Goal: Task Accomplishment & Management: Use online tool/utility

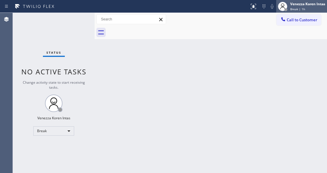
click at [297, 8] on span "Break | 1h" at bounding box center [297, 9] width 15 height 4
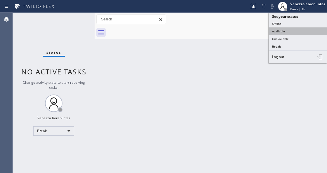
click at [296, 33] on button "Available" at bounding box center [298, 31] width 58 height 8
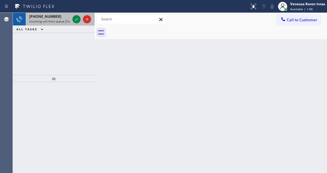
click at [71, 22] on div "[PHONE_NUMBER] Incoming call from queue [Test] All" at bounding box center [49, 19] width 46 height 13
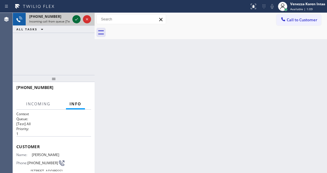
click at [75, 17] on icon at bounding box center [76, 19] width 7 height 7
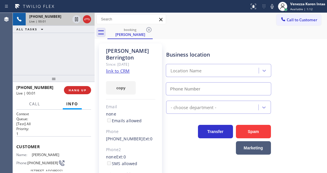
type input "[PHONE_NUMBER]"
click at [119, 68] on link "link to CRM" at bounding box center [118, 71] width 24 height 6
click at [272, 6] on icon at bounding box center [272, 6] width 7 height 7
click at [272, 6] on icon at bounding box center [272, 6] width 3 height 5
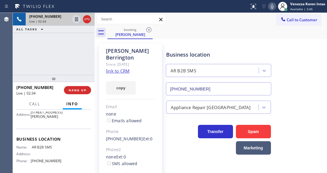
scroll to position [78, 0]
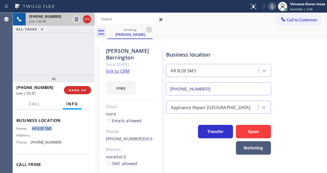
drag, startPoint x: 30, startPoint y: 136, endPoint x: 55, endPoint y: 138, distance: 24.9
click at [55, 131] on div "Name: AR B2B SMS" at bounding box center [38, 128] width 45 height 4
copy div "AR B2B SMS"
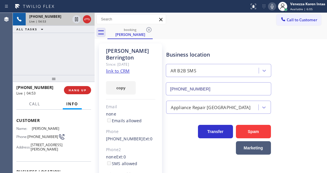
scroll to position [19, 0]
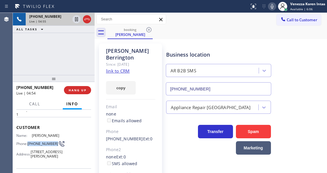
drag, startPoint x: 28, startPoint y: 144, endPoint x: 40, endPoint y: 150, distance: 13.5
click at [40, 147] on div "Phone: [PHONE_NUMBER]" at bounding box center [38, 143] width 45 height 7
copy span "[PHONE_NUMBER]"
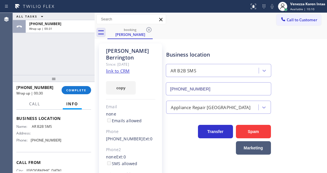
scroll to position [97, 0]
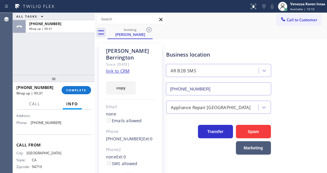
click at [57, 118] on div "Address:" at bounding box center [38, 116] width 45 height 4
drag, startPoint x: 47, startPoint y: 134, endPoint x: 30, endPoint y: 134, distance: 16.9
click at [30, 125] on div "Phone: [PHONE_NUMBER]" at bounding box center [38, 123] width 45 height 4
drag, startPoint x: 60, startPoint y: 131, endPoint x: 29, endPoint y: 131, distance: 30.7
click at [29, 127] on div "Name: AR B2B SMS Address: Phone: [PHONE_NUMBER]" at bounding box center [53, 117] width 75 height 20
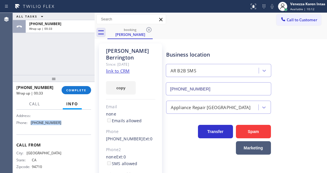
copy div "[PHONE_NUMBER]"
click at [79, 88] on span "COMPLETE" at bounding box center [76, 90] width 20 height 4
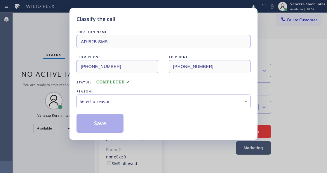
click at [113, 102] on div "Select a reason" at bounding box center [164, 101] width 168 height 7
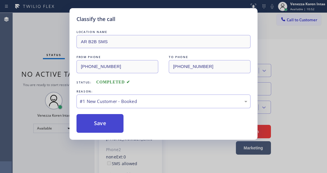
click at [110, 117] on button "Save" at bounding box center [99, 123] width 47 height 19
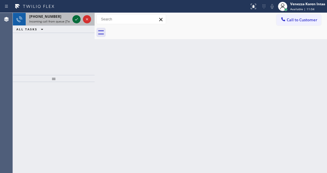
click at [75, 22] on icon at bounding box center [76, 19] width 7 height 7
click at [77, 21] on icon at bounding box center [76, 19] width 7 height 7
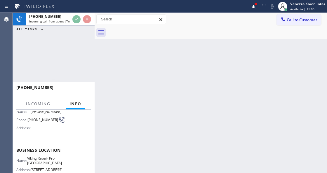
scroll to position [78, 0]
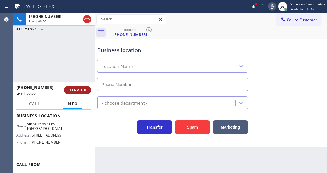
type input "[PHONE_NUMBER]"
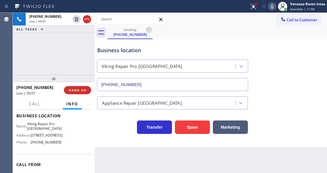
drag, startPoint x: 85, startPoint y: 21, endPoint x: 116, endPoint y: 0, distance: 37.1
click at [85, 21] on icon at bounding box center [86, 19] width 7 height 7
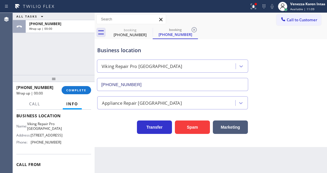
type input "[PHONE_NUMBER]"
click at [80, 94] on div "[PHONE_NUMBER] Wrap up | 01:18 COMPLETE" at bounding box center [53, 90] width 75 height 15
click at [83, 93] on button "COMPLETE" at bounding box center [76, 90] width 29 height 8
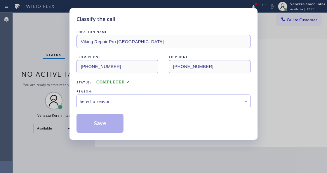
click at [128, 95] on div "Select a reason" at bounding box center [163, 102] width 174 height 14
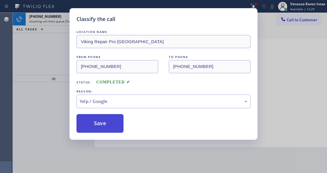
click at [109, 126] on button "Save" at bounding box center [99, 123] width 47 height 19
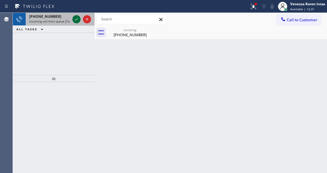
click at [74, 22] on icon at bounding box center [76, 19] width 7 height 7
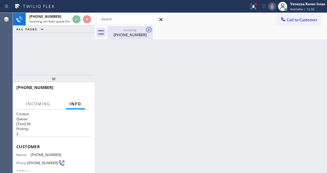
click at [148, 30] on icon at bounding box center [148, 29] width 5 height 5
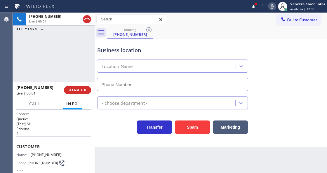
type input "[PHONE_NUMBER]"
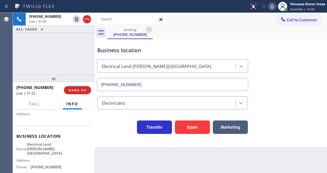
scroll to position [78, 0]
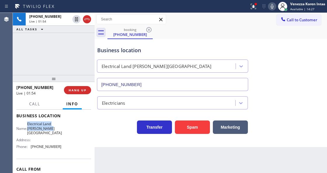
drag, startPoint x: 36, startPoint y: 123, endPoint x: 62, endPoint y: 127, distance: 26.9
click at [62, 127] on div "Name: Electrical Land [PERSON_NAME][GEOGRAPHIC_DATA] Address: Phone: [PHONE_NUM…" at bounding box center [53, 136] width 75 height 29
copy span "Electrical Land [PERSON_NAME][GEOGRAPHIC_DATA]"
click at [255, 6] on icon at bounding box center [253, 6] width 7 height 7
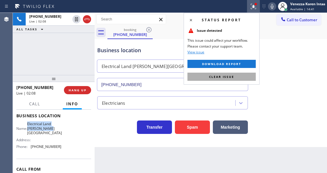
click at [214, 76] on span "Clear issue" at bounding box center [221, 77] width 25 height 4
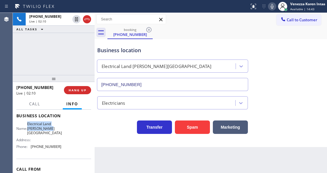
click at [270, 9] on icon at bounding box center [272, 6] width 7 height 7
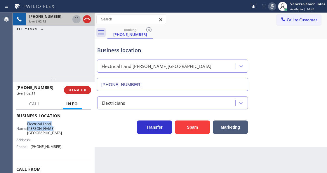
click at [76, 20] on icon at bounding box center [76, 19] width 7 height 7
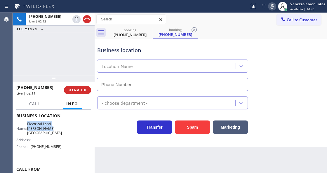
type input "[PHONE_NUMBER]"
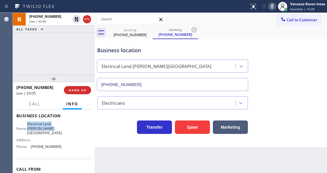
click at [272, 9] on icon at bounding box center [272, 6] width 7 height 7
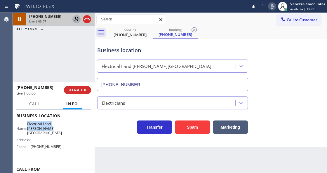
click at [77, 17] on icon at bounding box center [76, 19] width 7 height 7
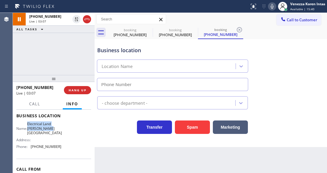
type input "[PHONE_NUMBER]"
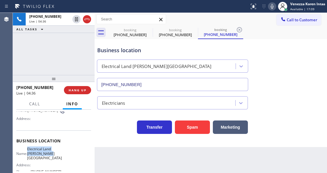
scroll to position [19, 0]
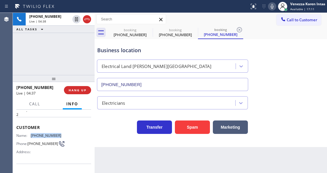
drag, startPoint x: 60, startPoint y: 134, endPoint x: 32, endPoint y: 134, distance: 28.0
click at [32, 134] on div "Name: [PHONE_NUMBER] Phone: [PHONE_NUMBER] Address:" at bounding box center [53, 144] width 75 height 23
copy span "[PHONE_NUMBER]"
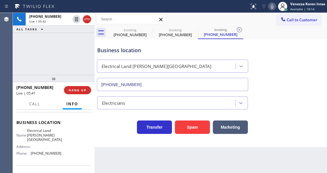
scroll to position [78, 0]
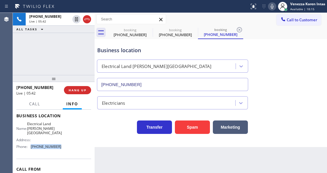
drag, startPoint x: 58, startPoint y: 141, endPoint x: 31, endPoint y: 141, distance: 27.2
click at [31, 145] on div "Phone: [PHONE_NUMBER]" at bounding box center [38, 147] width 45 height 4
copy div "[PHONE_NUMBER]"
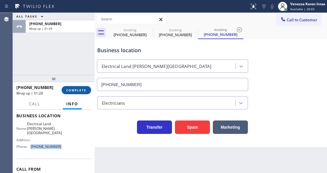
click at [73, 93] on button "COMPLETE" at bounding box center [76, 90] width 29 height 8
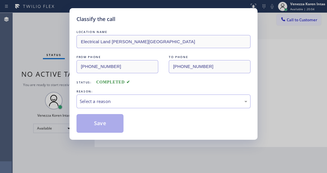
click at [115, 100] on div "Select a reason" at bounding box center [164, 101] width 168 height 7
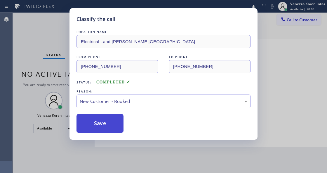
click at [111, 122] on button "Save" at bounding box center [99, 123] width 47 height 19
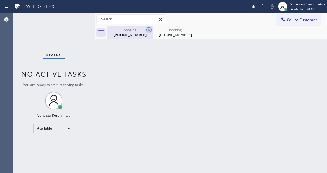
click at [147, 30] on icon at bounding box center [148, 29] width 7 height 7
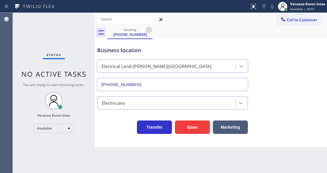
click at [147, 30] on icon at bounding box center [148, 29] width 7 height 7
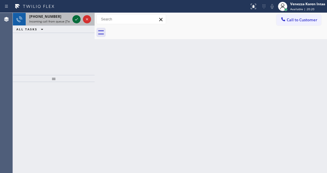
click at [75, 19] on icon at bounding box center [76, 19] width 7 height 7
click at [76, 20] on icon at bounding box center [76, 19] width 7 height 7
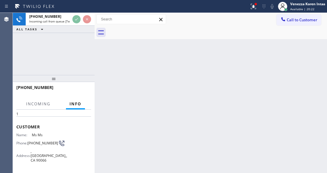
scroll to position [78, 0]
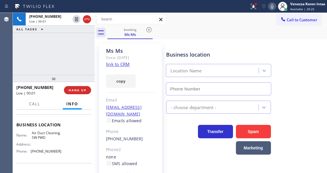
type input "[PHONE_NUMBER]"
click at [121, 65] on link "link to CRM" at bounding box center [118, 64] width 24 height 6
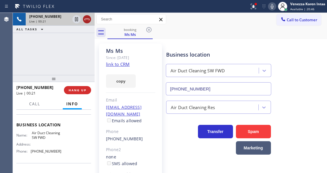
click at [88, 19] on icon at bounding box center [86, 19] width 7 height 7
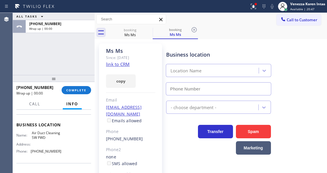
type input "[PHONE_NUMBER]"
click at [257, 7] on div at bounding box center [253, 6] width 13 height 7
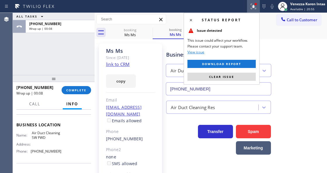
drag, startPoint x: 233, startPoint y: 78, endPoint x: 133, endPoint y: 136, distance: 115.6
click at [233, 78] on span "Clear issue" at bounding box center [221, 77] width 25 height 4
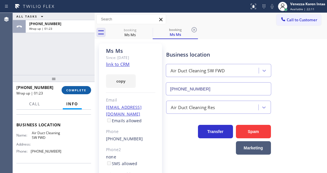
click at [87, 91] on button "COMPLETE" at bounding box center [76, 90] width 29 height 8
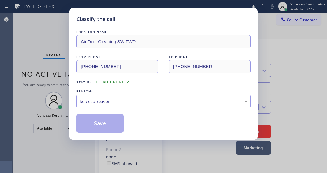
click at [138, 101] on div "Select a reason" at bounding box center [164, 101] width 168 height 7
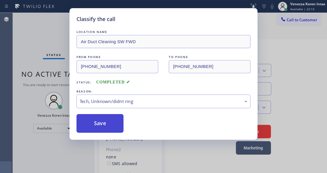
click at [116, 126] on button "Save" at bounding box center [99, 123] width 47 height 19
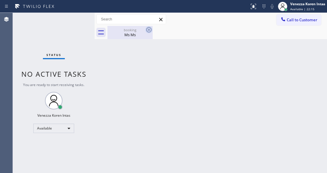
click at [149, 30] on icon at bounding box center [148, 29] width 5 height 5
click at [138, 29] on div "booking" at bounding box center [130, 30] width 44 height 4
click at [158, 53] on div "Back to Dashboard Change Sender ID Customers Technicians Select a contact Outbo…" at bounding box center [211, 93] width 232 height 160
drag, startPoint x: 11, startPoint y: 48, endPoint x: 0, endPoint y: 48, distance: 11.1
click at [0, 48] on div "Agent Desktop" at bounding box center [6, 93] width 13 height 160
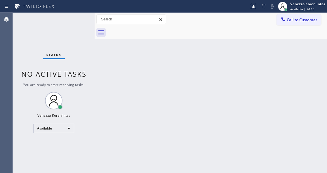
click at [64, 29] on div "Status No active tasks You are ready to start receiving tasks. Venezza Koren In…" at bounding box center [54, 93] width 82 height 160
click at [70, 23] on div "Status No active tasks You are ready to start receiving tasks. Venezza Koren In…" at bounding box center [54, 93] width 82 height 160
click at [83, 17] on div "Status No active tasks You are ready to start receiving tasks. Venezza Koren In…" at bounding box center [54, 93] width 82 height 160
click at [75, 19] on div "Status No active tasks You are ready to start receiving tasks. Venezza Koren In…" at bounding box center [54, 93] width 82 height 160
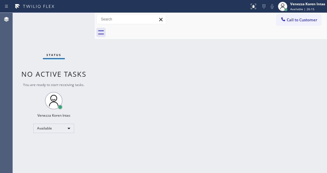
click at [75, 19] on div "Status No active tasks You are ready to start receiving tasks. Venezza Koren In…" at bounding box center [54, 93] width 82 height 160
click at [79, 31] on div "Status No active tasks You are ready to start receiving tasks. Venezza Koren In…" at bounding box center [54, 93] width 82 height 160
drag, startPoint x: 141, startPoint y: 37, endPoint x: 141, endPoint y: 54, distance: 17.2
click at [141, 38] on div at bounding box center [217, 32] width 220 height 13
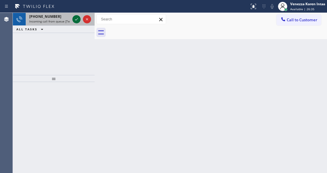
click at [79, 18] on icon at bounding box center [76, 19] width 7 height 7
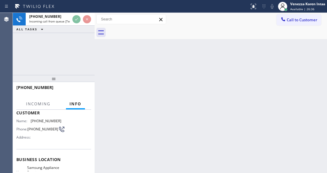
scroll to position [58, 0]
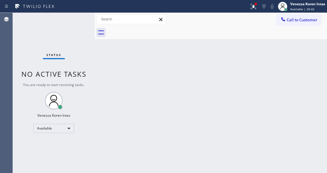
click at [80, 24] on div "Status No active tasks You are ready to start receiving tasks. Venezza Koren In…" at bounding box center [54, 93] width 82 height 160
click at [253, 12] on button at bounding box center [253, 6] width 13 height 13
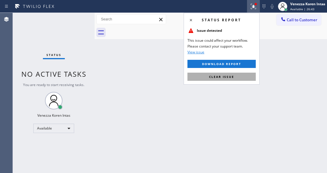
click at [218, 74] on button "Clear issue" at bounding box center [221, 77] width 68 height 8
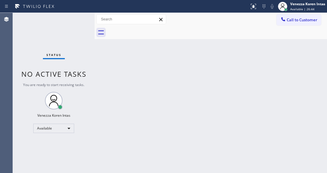
click at [75, 23] on div "Status No active tasks You are ready to start receiving tasks. Venezza Koren In…" at bounding box center [54, 93] width 82 height 160
drag, startPoint x: 74, startPoint y: 33, endPoint x: 78, endPoint y: 29, distance: 5.2
click at [77, 30] on div "Status No active tasks You are ready to start receiving tasks. Venezza Koren In…" at bounding box center [54, 93] width 82 height 160
click at [79, 29] on div "Status No active tasks You are ready to start receiving tasks. Venezza Koren In…" at bounding box center [54, 93] width 82 height 160
click at [77, 24] on div "Status No active tasks You are ready to start receiving tasks. Venezza Koren In…" at bounding box center [54, 93] width 82 height 160
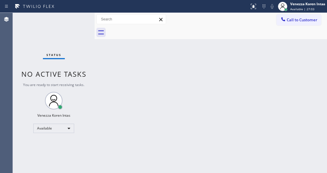
click at [77, 24] on div "Status No active tasks You are ready to start receiving tasks. Venezza Koren In…" at bounding box center [54, 93] width 82 height 160
click at [76, 18] on div "Status No active tasks You are ready to start receiving tasks. Venezza Koren In…" at bounding box center [54, 93] width 82 height 160
click at [70, 13] on div "Status No active tasks You are ready to start receiving tasks. Venezza Koren In…" at bounding box center [54, 93] width 82 height 160
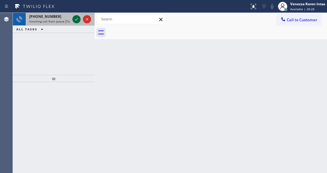
click at [76, 21] on icon at bounding box center [76, 19] width 7 height 7
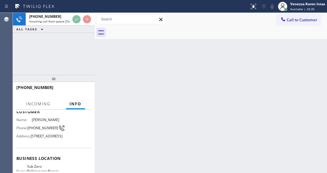
scroll to position [58, 0]
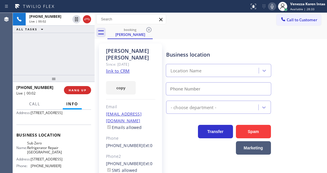
click at [117, 68] on link "link to CRM" at bounding box center [118, 71] width 24 height 6
type input "[PHONE_NUMBER]"
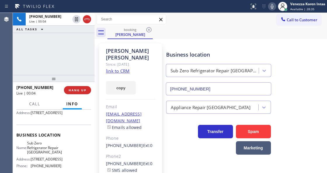
click at [272, 6] on icon at bounding box center [272, 6] width 7 height 7
click at [273, 9] on icon at bounding box center [272, 6] width 7 height 7
click at [275, 7] on icon at bounding box center [272, 6] width 7 height 7
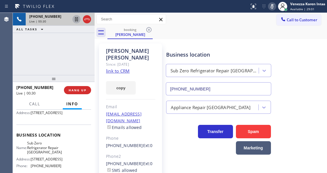
click at [75, 19] on icon at bounding box center [76, 19] width 3 height 4
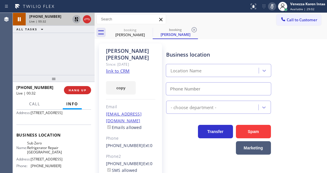
type input "[PHONE_NUMBER]"
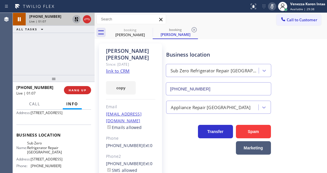
drag, startPoint x: 53, startPoint y: 47, endPoint x: 51, endPoint y: 44, distance: 3.5
click at [51, 44] on div "[PHONE_NUMBER] Live | 01:07 ALL TASKS ALL TASKS ACTIVE TASKS TASKS IN WRAP UP" at bounding box center [54, 44] width 82 height 62
click at [271, 9] on icon at bounding box center [272, 6] width 7 height 7
click at [77, 17] on icon at bounding box center [76, 19] width 4 height 4
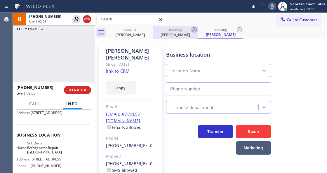
click at [192, 29] on icon at bounding box center [194, 29] width 7 height 7
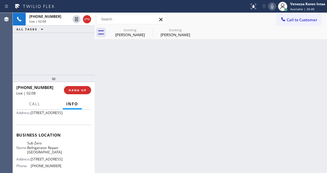
click at [0, 0] on icon at bounding box center [0, 0] width 0 height 0
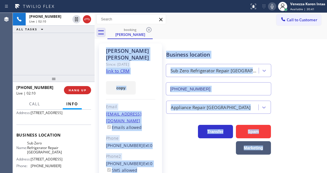
click at [273, 6] on icon at bounding box center [272, 6] width 7 height 7
click at [159, 54] on div "[PERSON_NAME] Since: [DATE] link to CRM copy Email [EMAIL_ADDRESS][DOMAIN_NAME]…" at bounding box center [130, 133] width 63 height 181
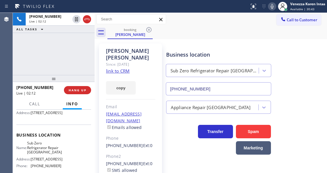
click at [199, 37] on div "booking [PERSON_NAME]" at bounding box center [217, 32] width 220 height 13
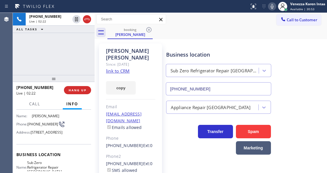
scroll to position [19, 0]
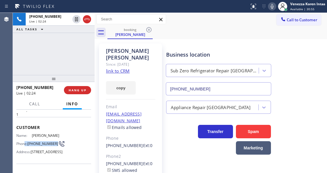
drag, startPoint x: 25, startPoint y: 138, endPoint x: 36, endPoint y: 144, distance: 12.3
click at [36, 144] on div "Phone: [PHONE_NUMBER]" at bounding box center [38, 143] width 45 height 7
click at [36, 143] on span "[PHONE_NUMBER]" at bounding box center [42, 144] width 31 height 4
drag, startPoint x: 29, startPoint y: 139, endPoint x: 38, endPoint y: 145, distance: 10.7
click at [38, 145] on span "[PHONE_NUMBER]" at bounding box center [42, 144] width 31 height 4
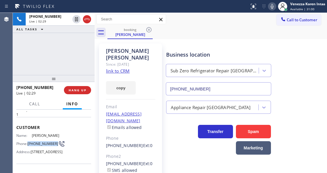
copy span "[PHONE_NUMBER]"
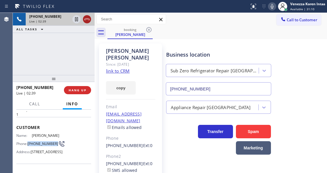
click at [88, 21] on icon at bounding box center [86, 19] width 7 height 7
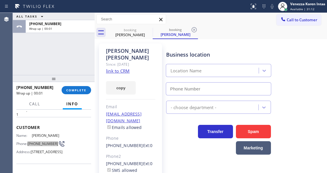
type input "[PHONE_NUMBER]"
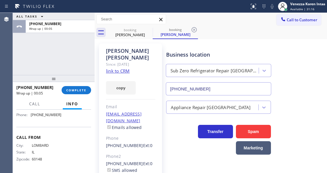
scroll to position [117, 0]
click at [66, 46] on div "ALL TASKS ALL TASKS ACTIVE TASKS TASKS IN WRAP UP [PHONE_NUMBER] Wrap up | 00:18" at bounding box center [54, 44] width 82 height 62
click at [149, 30] on icon at bounding box center [148, 29] width 5 height 5
click at [192, 30] on icon at bounding box center [194, 29] width 5 height 5
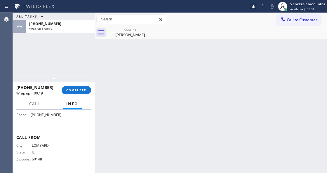
click at [185, 27] on div "booking [PERSON_NAME]" at bounding box center [217, 32] width 220 height 13
click at [128, 32] on div "booking" at bounding box center [130, 30] width 44 height 4
click at [66, 54] on div "ALL TASKS ALL TASKS ACTIVE TASKS TASKS IN WRAP UP [PHONE_NUMBER] Wrap up | 00:21" at bounding box center [54, 44] width 82 height 62
click at [71, 42] on div "ALL TASKS ALL TASKS ACTIVE TASKS TASKS IN WRAP UP [PHONE_NUMBER] Wrap up | 00:22" at bounding box center [54, 44] width 82 height 62
click at [79, 92] on button "COMPLETE" at bounding box center [76, 90] width 29 height 8
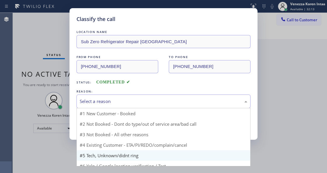
drag, startPoint x: 153, startPoint y: 100, endPoint x: 153, endPoint y: 146, distance: 46.1
click at [153, 100] on div "Select a reason" at bounding box center [164, 101] width 168 height 7
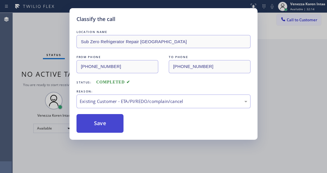
click at [116, 130] on button "Save" at bounding box center [99, 123] width 47 height 19
drag, startPoint x: 137, startPoint y: 156, endPoint x: 135, endPoint y: 172, distance: 16.4
click at [137, 156] on div "Classify the call LOCATION NAME Sub Zero Refrigerator Repair [GEOGRAPHIC_DATA] …" at bounding box center [163, 86] width 327 height 173
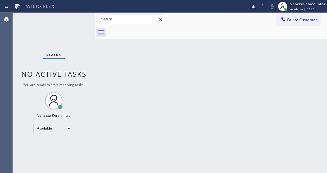
click at [216, 154] on div "Back to Dashboard Change Sender ID Customers Technicians Select a contact Outbo…" at bounding box center [211, 93] width 232 height 160
drag, startPoint x: 123, startPoint y: 105, endPoint x: 103, endPoint y: 96, distance: 21.4
click at [121, 105] on div "Back to Dashboard Change Sender ID Customers Technicians Select a contact Outbo…" at bounding box center [211, 93] width 232 height 160
click at [73, 23] on div "Status No active tasks You are ready to start receiving tasks. Venezza Koren In…" at bounding box center [54, 93] width 82 height 160
click at [129, 46] on div "Back to Dashboard Change Sender ID Customers Technicians Select a contact Outbo…" at bounding box center [211, 93] width 232 height 160
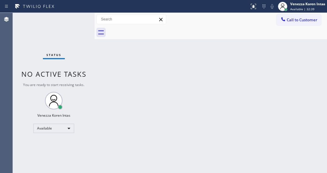
click at [74, 24] on div "Status No active tasks You are ready to start receiving tasks. Venezza Koren In…" at bounding box center [54, 93] width 82 height 160
click at [155, 65] on div "Back to Dashboard Change Sender ID Customers Technicians Select a contact Outbo…" at bounding box center [211, 93] width 232 height 160
click at [95, 66] on div at bounding box center [95, 93] width 0 height 160
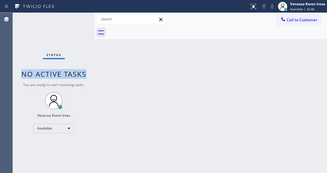
click at [85, 43] on div "Status No active tasks You are ready to start receiving tasks. Venezza Koren In…" at bounding box center [54, 93] width 82 height 160
click at [81, 32] on div "Status No active tasks You are ready to start receiving tasks. Venezza Koren In…" at bounding box center [54, 93] width 82 height 160
click at [81, 29] on div "Status No active tasks You are ready to start receiving tasks. Venezza Koren In…" at bounding box center [54, 93] width 82 height 160
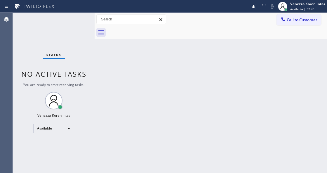
click at [81, 21] on div "Status No active tasks You are ready to start receiving tasks. Venezza Koren In…" at bounding box center [54, 93] width 82 height 160
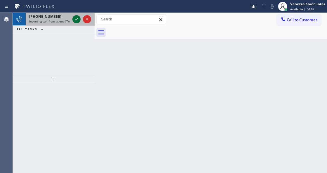
click at [77, 20] on icon at bounding box center [76, 19] width 7 height 7
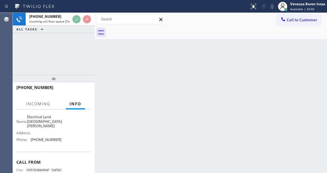
scroll to position [78, 0]
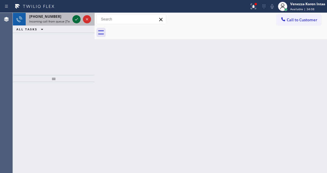
click at [76, 19] on icon at bounding box center [76, 19] width 7 height 7
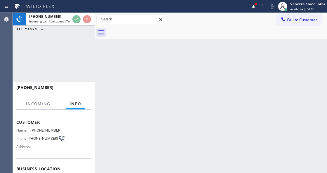
scroll to position [58, 0]
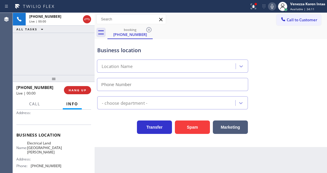
type input "[PHONE_NUMBER]"
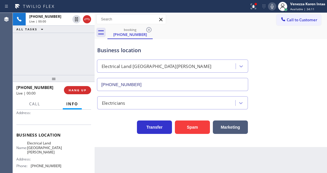
click at [95, 52] on div at bounding box center [95, 93] width 0 height 160
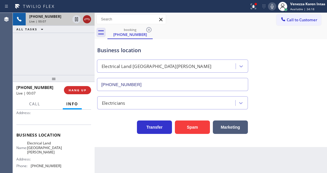
click at [86, 18] on icon at bounding box center [86, 19] width 7 height 7
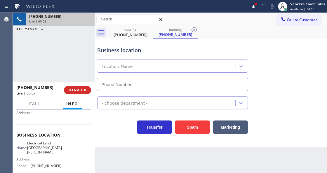
type input "[PHONE_NUMBER]"
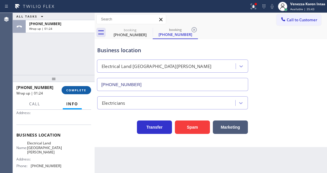
click at [76, 93] on button "COMPLETE" at bounding box center [76, 90] width 29 height 8
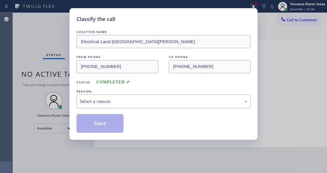
click at [149, 100] on div "Select a reason" at bounding box center [164, 101] width 168 height 7
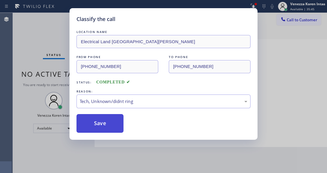
click at [100, 130] on button "Save" at bounding box center [99, 123] width 47 height 19
click at [182, 162] on div "Classify the call LOCATION NAME Electrical Land Santa [PERSON_NAME] FROM PHONE …" at bounding box center [163, 86] width 327 height 173
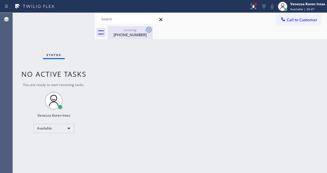
click at [151, 29] on icon at bounding box center [148, 29] width 7 height 7
click at [134, 34] on div "[PHONE_NUMBER]" at bounding box center [130, 34] width 44 height 5
click at [243, 9] on div at bounding box center [124, 6] width 245 height 9
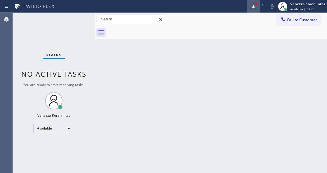
click at [252, 9] on icon at bounding box center [253, 6] width 7 height 7
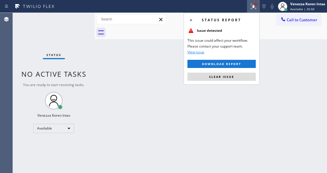
drag, startPoint x: 250, startPoint y: 76, endPoint x: 79, endPoint y: 49, distance: 172.6
click at [249, 76] on button "Clear issue" at bounding box center [221, 77] width 68 height 8
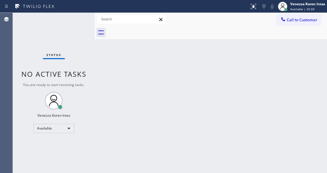
click at [69, 21] on div "Status No active tasks You are ready to start receiving tasks. Venezza Koren In…" at bounding box center [54, 93] width 82 height 160
drag, startPoint x: 73, startPoint y: 20, endPoint x: 19, endPoint y: 27, distance: 54.7
click at [65, 23] on div "Status No active tasks You are ready to start receiving tasks. Venezza Koren In…" at bounding box center [54, 93] width 82 height 160
click at [82, 21] on div "Status No active tasks You are ready to start receiving tasks. Venezza Koren In…" at bounding box center [54, 93] width 82 height 160
click at [79, 20] on div "Status No active tasks You are ready to start receiving tasks. Venezza Koren In…" at bounding box center [54, 93] width 82 height 160
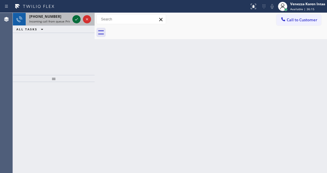
click at [79, 20] on icon at bounding box center [76, 19] width 7 height 7
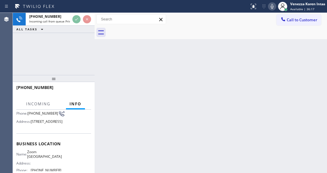
scroll to position [78, 0]
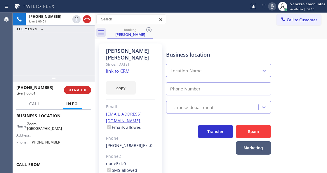
type input "[PHONE_NUMBER]"
click at [119, 68] on link "link to CRM" at bounding box center [118, 71] width 24 height 6
click at [270, 8] on icon at bounding box center [272, 6] width 7 height 7
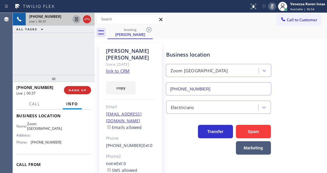
click at [76, 20] on icon at bounding box center [76, 19] width 7 height 7
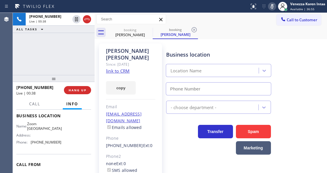
type input "[PHONE_NUMBER]"
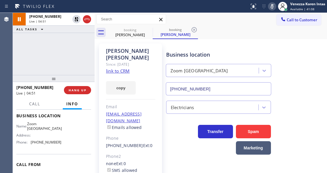
click at [270, 7] on icon at bounding box center [272, 6] width 7 height 7
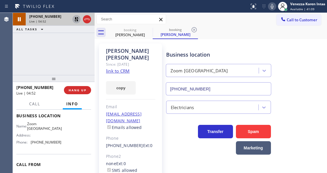
click at [77, 19] on icon at bounding box center [76, 19] width 7 height 7
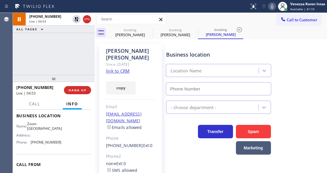
type input "[PHONE_NUMBER]"
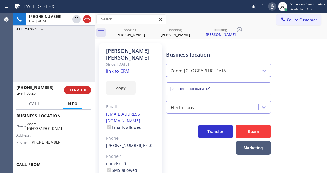
click at [272, 6] on icon at bounding box center [272, 6] width 3 height 5
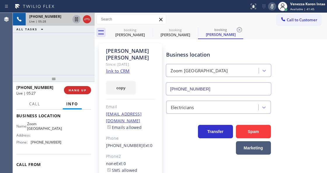
click at [77, 20] on icon at bounding box center [76, 19] width 7 height 7
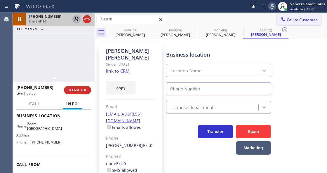
type input "[PHONE_NUMBER]"
click at [273, 4] on icon at bounding box center [272, 6] width 7 height 7
click at [75, 21] on icon at bounding box center [76, 19] width 4 height 4
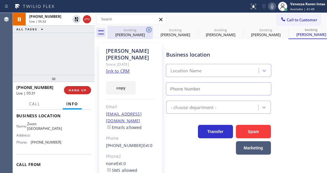
click at [149, 30] on icon at bounding box center [148, 29] width 7 height 7
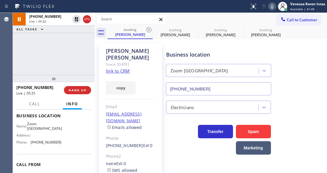
click at [149, 30] on icon at bounding box center [148, 29] width 7 height 7
type input "[PHONE_NUMBER]"
click at [0, 0] on icon at bounding box center [0, 0] width 0 height 0
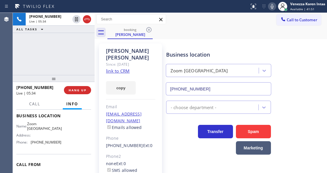
click at [177, 25] on div "Call to Customer Outbound call Location Sub Zero Appliance Wizard Your caller i…" at bounding box center [211, 19] width 232 height 13
click at [273, 7] on icon at bounding box center [272, 6] width 3 height 5
click at [268, 2] on button at bounding box center [272, 6] width 8 height 8
click at [272, 6] on icon at bounding box center [272, 6] width 7 height 7
click at [273, 8] on icon at bounding box center [272, 6] width 7 height 7
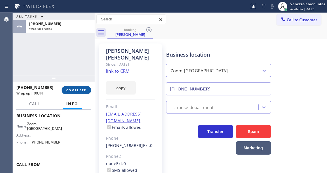
click at [76, 87] on button "COMPLETE" at bounding box center [76, 90] width 29 height 8
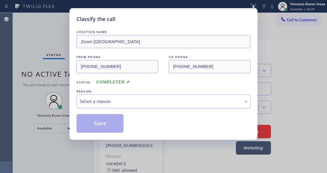
click at [141, 100] on div "Select a reason" at bounding box center [164, 101] width 168 height 7
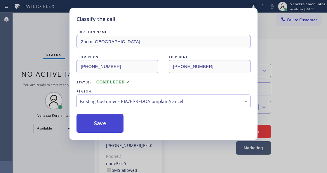
drag, startPoint x: 154, startPoint y: 132, endPoint x: 117, endPoint y: 120, distance: 39.0
click at [117, 120] on button "Save" at bounding box center [99, 123] width 47 height 19
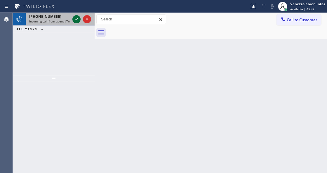
click at [74, 21] on icon at bounding box center [76, 19] width 7 height 7
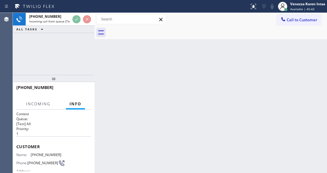
scroll to position [58, 0]
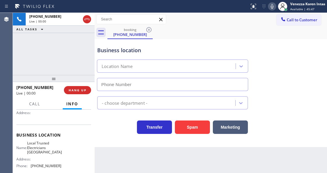
type input "[PHONE_NUMBER]"
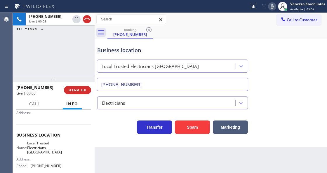
click at [81, 60] on div "[PHONE_NUMBER] Live | 00:05 ALL TASKS ALL TASKS ACTIVE TASKS TASKS IN WRAP UP" at bounding box center [54, 44] width 82 height 62
click at [86, 88] on span "HANG UP" at bounding box center [78, 90] width 18 height 4
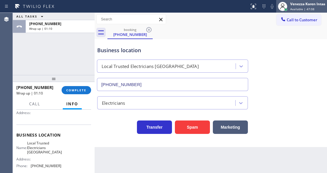
click at [295, 6] on div "Venezza Koren Intas Available | 47:08" at bounding box center [308, 6] width 38 height 10
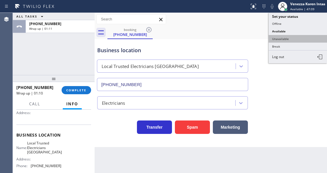
click at [291, 35] on button "Unavailable" at bounding box center [298, 39] width 58 height 8
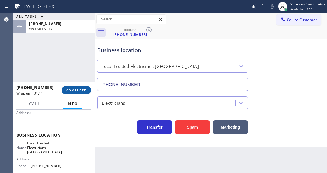
click at [70, 88] on button "COMPLETE" at bounding box center [76, 90] width 29 height 8
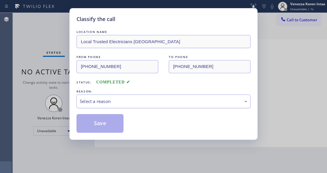
click at [131, 100] on div "Select a reason" at bounding box center [164, 101] width 168 height 7
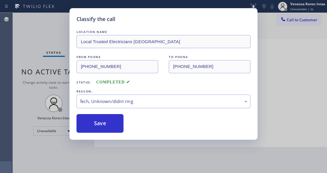
drag, startPoint x: 109, startPoint y: 124, endPoint x: 279, endPoint y: 99, distance: 172.4
click at [110, 124] on button "Save" at bounding box center [99, 123] width 47 height 19
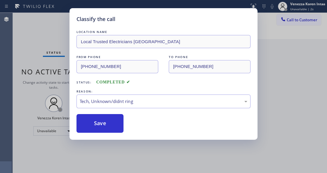
click at [280, 95] on div "Classify the call LOCATION NAME Local Trusted Electricians [GEOGRAPHIC_DATA] FR…" at bounding box center [163, 86] width 327 height 173
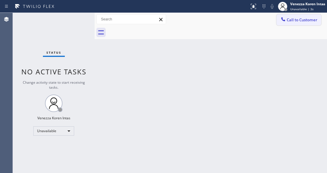
click at [307, 17] on span "Call to Customer" at bounding box center [302, 19] width 31 height 5
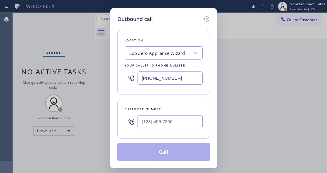
drag, startPoint x: 190, startPoint y: 83, endPoint x: 91, endPoint y: 70, distance: 100.1
click at [102, 74] on div "Outbound call Location Sub Zero Appliance Wizard Your caller id phone number [P…" at bounding box center [163, 86] width 327 height 173
paste input "760) 388-7919"
type input "[PHONE_NUMBER]"
click at [146, 117] on input "(___) ___-____" at bounding box center [170, 121] width 65 height 13
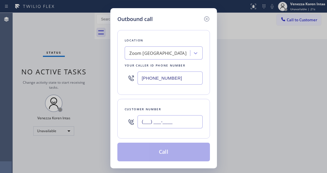
paste input "619) 508-7605"
type input "[PHONE_NUMBER]"
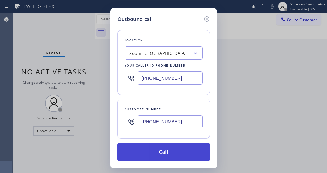
click at [140, 155] on button "Call" at bounding box center [163, 152] width 93 height 19
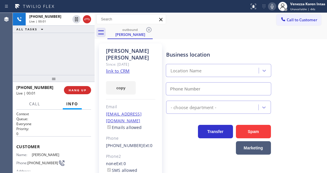
type input "[PHONE_NUMBER]"
click at [149, 93] on div "[PERSON_NAME] Since: [DATE] link to CRM copy Email [EMAIL_ADDRESS][DOMAIN_NAME]…" at bounding box center [130, 133] width 63 height 181
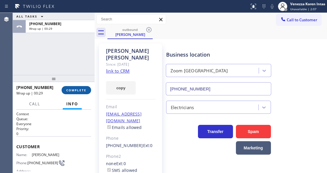
click at [83, 92] on button "COMPLETE" at bounding box center [76, 90] width 29 height 8
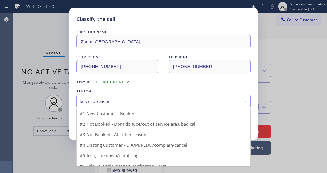
click at [148, 105] on div "Select a reason" at bounding box center [163, 102] width 174 height 14
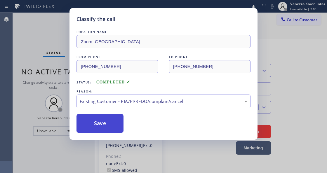
drag, startPoint x: 139, startPoint y: 135, endPoint x: 92, endPoint y: 125, distance: 47.5
click at [92, 125] on button "Save" at bounding box center [99, 123] width 47 height 19
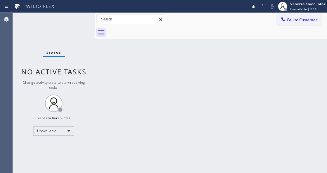
click at [314, 5] on div "Venezza Koren Intas" at bounding box center [307, 3] width 35 height 5
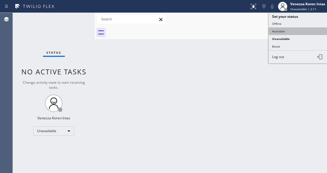
click at [282, 27] on button "Available" at bounding box center [298, 31] width 58 height 8
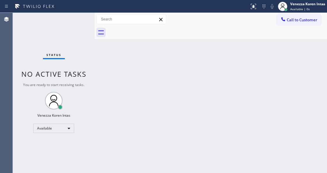
click at [62, 25] on div "Status No active tasks You are ready to start receiving tasks. Venezza Koren In…" at bounding box center [54, 93] width 82 height 160
click at [59, 20] on div "Status No active tasks You are ready to start receiving tasks. Venezza Koren In…" at bounding box center [54, 93] width 82 height 160
click at [64, 21] on div "Status No active tasks You are ready to start receiving tasks. Venezza Koren In…" at bounding box center [54, 93] width 82 height 160
click at [70, 21] on div "Status No active tasks You are ready to start receiving tasks. Venezza Koren In…" at bounding box center [54, 93] width 82 height 160
click at [90, 20] on div "Status No active tasks You are ready to start receiving tasks. Venezza Koren In…" at bounding box center [54, 93] width 82 height 160
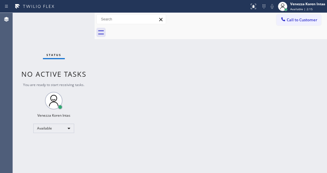
click at [79, 19] on div "Status No active tasks You are ready to start receiving tasks. Venezza Koren In…" at bounding box center [54, 93] width 82 height 160
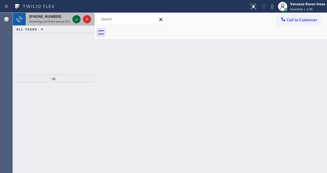
click at [75, 18] on icon at bounding box center [76, 19] width 7 height 7
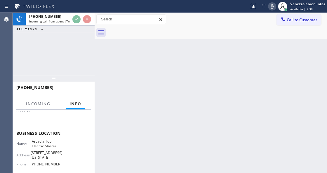
scroll to position [78, 0]
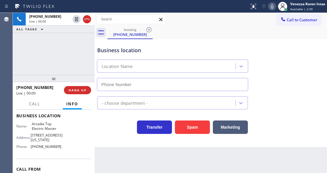
type input "[PHONE_NUMBER]"
click at [47, 66] on div "[PHONE_NUMBER] Live | 00:01 ALL TASKS ALL TASKS ACTIVE TASKS TASKS IN WRAP UP" at bounding box center [54, 44] width 82 height 62
click at [60, 41] on div "[PHONE_NUMBER] Live | 00:02 ALL TASKS ALL TASKS ACTIVE TASKS TASKS IN WRAP UP" at bounding box center [54, 44] width 82 height 62
click at [203, 40] on div "Business location Arcadia Top Electric Master [PHONE_NUMBER]" at bounding box center [210, 64] width 229 height 53
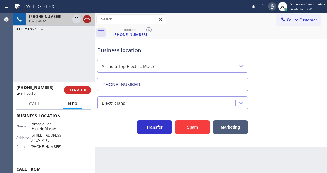
click at [86, 20] on icon at bounding box center [86, 19] width 7 height 7
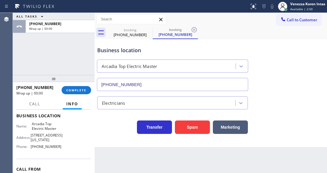
type input "[PHONE_NUMBER]"
click at [84, 43] on div "ALL TASKS ALL TASKS ACTIVE TASKS TASKS IN WRAP UP [PHONE_NUMBER] Wrap up | 00:00" at bounding box center [54, 44] width 82 height 62
click at [82, 95] on div "[PHONE_NUMBER] Wrap up | 00:26 COMPLETE" at bounding box center [53, 90] width 75 height 15
click at [83, 91] on span "COMPLETE" at bounding box center [76, 90] width 20 height 4
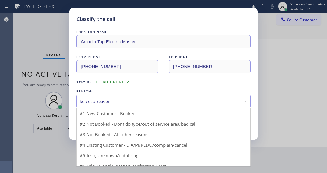
click at [140, 103] on div "Select a reason" at bounding box center [164, 101] width 168 height 7
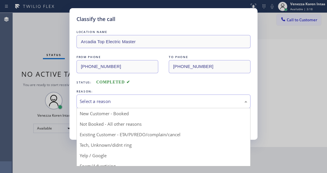
drag, startPoint x: 133, startPoint y: 146, endPoint x: 97, endPoint y: 123, distance: 42.4
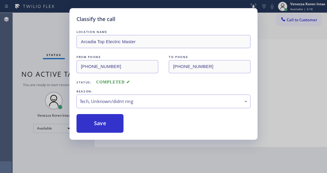
click at [97, 123] on button "Save" at bounding box center [99, 123] width 47 height 19
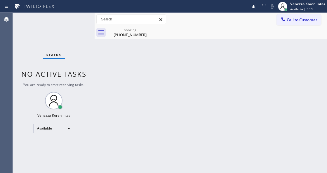
drag, startPoint x: 64, startPoint y: 41, endPoint x: 82, endPoint y: 43, distance: 18.8
click at [65, 41] on div "Status No active tasks You are ready to start receiving tasks. Venezza Koren In…" at bounding box center [54, 93] width 82 height 160
click at [109, 43] on div "Back to Dashboard Change Sender ID Customers Technicians Select a contact Outbo…" at bounding box center [211, 93] width 232 height 160
click at [271, 38] on div "booking [PHONE_NUMBER]" at bounding box center [217, 32] width 220 height 13
drag, startPoint x: 148, startPoint y: 29, endPoint x: 165, endPoint y: 54, distance: 30.0
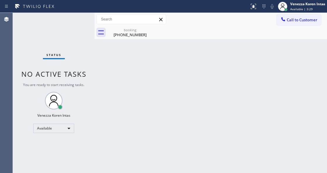
click at [0, 0] on icon at bounding box center [0, 0] width 0 height 0
click at [79, 22] on div "Status No active tasks You are ready to start receiving tasks. Venezza Koren In…" at bounding box center [54, 93] width 82 height 160
click at [87, 19] on div "Status No active tasks You are ready to start receiving tasks. Venezza Koren In…" at bounding box center [54, 93] width 82 height 160
click at [77, 19] on div "Status No active tasks You are ready to start receiving tasks. Venezza Koren In…" at bounding box center [54, 93] width 82 height 160
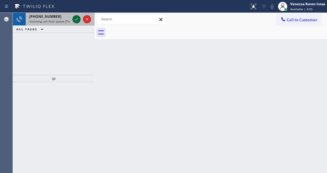
click at [77, 16] on icon at bounding box center [76, 19] width 7 height 7
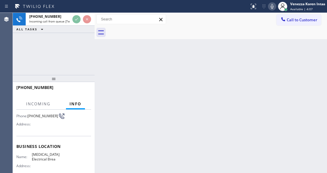
scroll to position [58, 0]
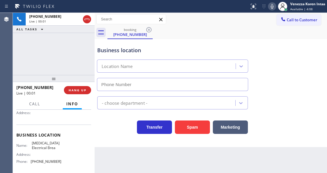
type input "[PHONE_NUMBER]"
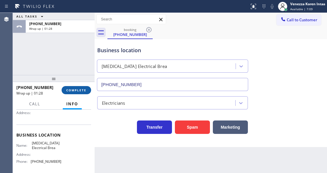
click at [80, 89] on span "COMPLETE" at bounding box center [76, 90] width 20 height 4
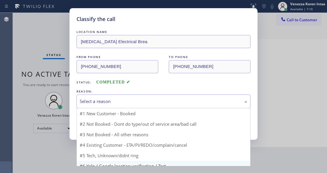
drag, startPoint x: 137, startPoint y: 105, endPoint x: 128, endPoint y: 154, distance: 50.3
click at [137, 108] on div "Select a reason #1 New Customer - Booked #2 Not Booked - Dont do type/out of se…" at bounding box center [163, 102] width 174 height 14
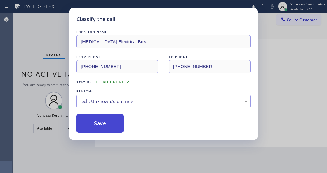
click at [116, 131] on button "Save" at bounding box center [99, 123] width 47 height 19
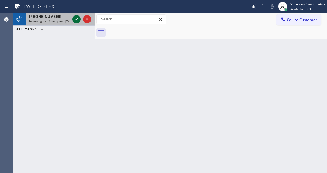
click at [74, 21] on div at bounding box center [81, 19] width 21 height 13
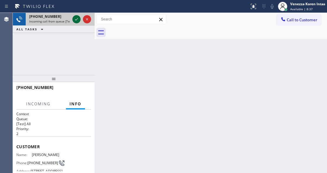
click at [75, 21] on icon at bounding box center [76, 19] width 7 height 7
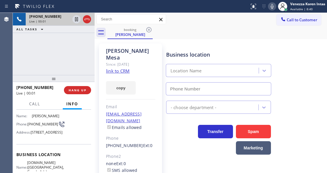
scroll to position [78, 0]
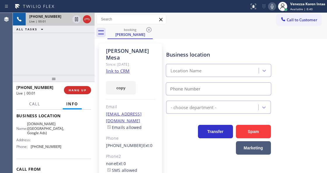
type input "[PHONE_NUMBER]"
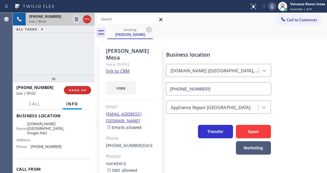
click at [124, 68] on link "link to CRM" at bounding box center [118, 71] width 24 height 6
click at [275, 8] on icon at bounding box center [272, 6] width 7 height 7
click at [77, 20] on icon at bounding box center [76, 19] width 7 height 7
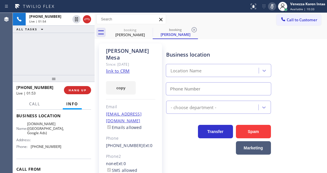
type input "[PHONE_NUMBER]"
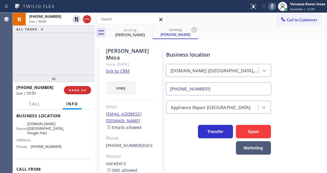
click at [272, 9] on icon at bounding box center [272, 6] width 7 height 7
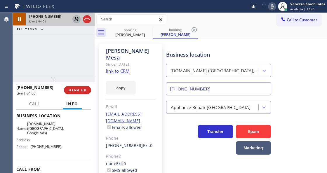
click at [76, 19] on icon at bounding box center [76, 19] width 7 height 7
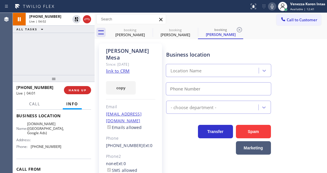
type input "[PHONE_NUMBER]"
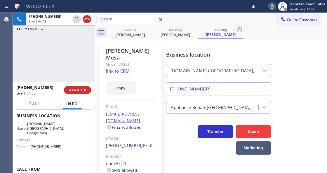
click at [139, 49] on div "[PERSON_NAME]" at bounding box center [130, 54] width 49 height 13
click at [196, 28] on icon at bounding box center [194, 29] width 7 height 7
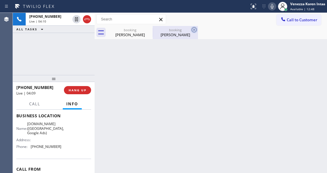
click at [197, 29] on icon at bounding box center [194, 29] width 7 height 7
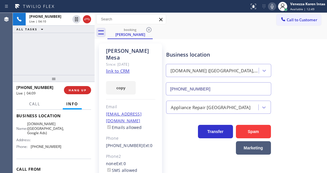
click at [195, 29] on div "booking [PERSON_NAME]" at bounding box center [217, 32] width 220 height 13
click at [188, 15] on div "Call to Customer Outbound call Location Zoom [GEOGRAPHIC_DATA] Your caller id p…" at bounding box center [211, 19] width 232 height 10
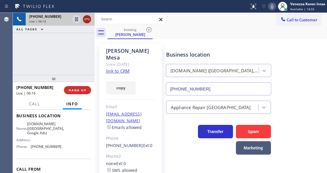
click at [89, 20] on icon at bounding box center [86, 19] width 5 height 2
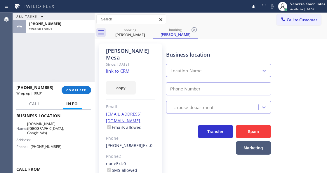
type input "[PHONE_NUMBER]"
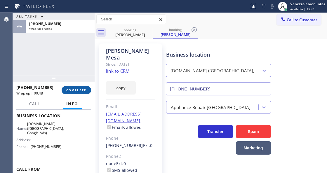
click at [79, 90] on span "COMPLETE" at bounding box center [76, 90] width 20 height 4
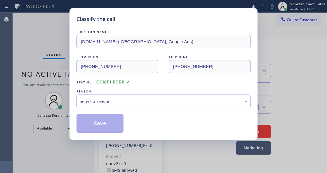
click at [142, 95] on div "Select a reason" at bounding box center [163, 102] width 174 height 14
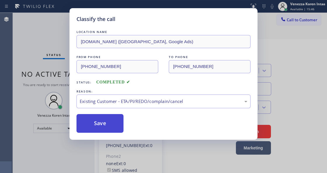
drag, startPoint x: 145, startPoint y: 133, endPoint x: 103, endPoint y: 119, distance: 44.0
click at [103, 119] on button "Save" at bounding box center [99, 123] width 47 height 19
click at [53, 33] on div "Classify the call LOCATION NAME [DOMAIN_NAME] ([GEOGRAPHIC_DATA], Google Ads) F…" at bounding box center [163, 86] width 327 height 173
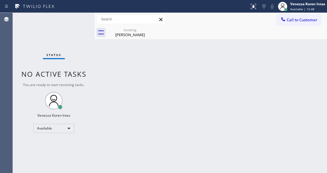
click at [62, 24] on div "Status No active tasks You are ready to start receiving tasks. Venezza Koren In…" at bounding box center [54, 93] width 82 height 160
click at [67, 25] on div "Status No active tasks You are ready to start receiving tasks. Venezza Koren In…" at bounding box center [54, 93] width 82 height 160
click at [78, 21] on div "Status No active tasks You are ready to start receiving tasks. Venezza Koren In…" at bounding box center [54, 93] width 82 height 160
click at [149, 30] on icon at bounding box center [148, 29] width 5 height 5
click at [134, 39] on div "booking [PERSON_NAME]" at bounding box center [130, 32] width 44 height 13
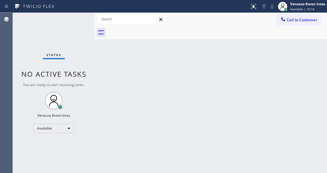
drag, startPoint x: 134, startPoint y: 35, endPoint x: 89, endPoint y: 40, distance: 44.6
click at [133, 36] on div at bounding box center [217, 32] width 220 height 13
click at [75, 27] on div "Status No active tasks You are ready to start receiving tasks. Venezza Koren In…" at bounding box center [54, 93] width 82 height 160
click at [71, 20] on div "Status No active tasks You are ready to start receiving tasks. Venezza Koren In…" at bounding box center [54, 93] width 82 height 160
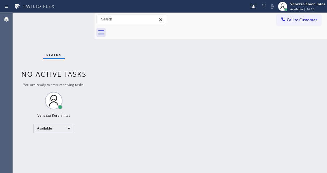
click at [72, 20] on div "Status No active tasks You are ready to start receiving tasks. Venezza Koren In…" at bounding box center [54, 93] width 82 height 160
click at [73, 21] on div "Status No active tasks You are ready to start receiving tasks. Venezza Koren In…" at bounding box center [54, 93] width 82 height 160
click at [80, 22] on div "Status No active tasks You are ready to start receiving tasks. Venezza Koren In…" at bounding box center [54, 93] width 82 height 160
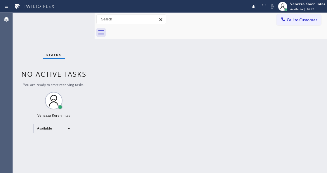
click at [80, 22] on div "Status No active tasks You are ready to start receiving tasks. Venezza Koren In…" at bounding box center [54, 93] width 82 height 160
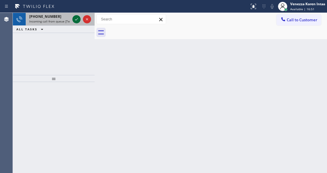
click at [74, 18] on icon at bounding box center [76, 19] width 7 height 7
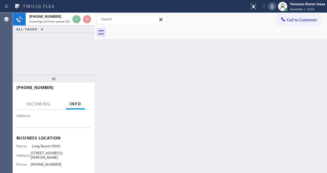
scroll to position [78, 0]
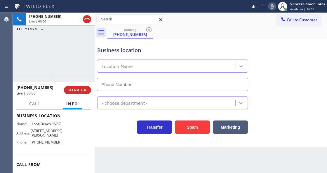
type input "[PHONE_NUMBER]"
click at [50, 50] on div "[PHONE_NUMBER] Live | 00:02 ALL TASKS ALL TASKS ACTIVE TASKS TASKS IN WRAP UP" at bounding box center [54, 44] width 82 height 62
click at [45, 56] on div "[PHONE_NUMBER] Live | 00:15 ALL TASKS ALL TASKS ACTIVE TASKS TASKS IN WRAP UP" at bounding box center [54, 44] width 82 height 62
click at [51, 42] on div "[PHONE_NUMBER] Live | 00:15 ALL TASKS ALL TASKS ACTIVE TASKS TASKS IN WRAP UP" at bounding box center [54, 44] width 82 height 62
click at [119, 125] on div "Transfer Spam Marketing" at bounding box center [172, 126] width 153 height 16
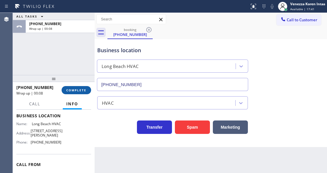
click at [77, 92] on span "COMPLETE" at bounding box center [76, 90] width 20 height 4
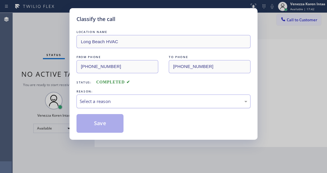
click at [129, 106] on div "Select a reason" at bounding box center [163, 102] width 174 height 14
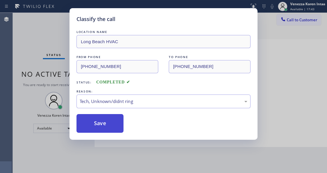
click at [104, 130] on button "Save" at bounding box center [99, 123] width 47 height 19
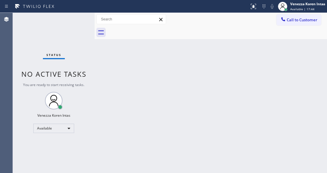
click at [75, 21] on div "Status No active tasks You are ready to start receiving tasks. Venezza Koren In…" at bounding box center [54, 93] width 82 height 160
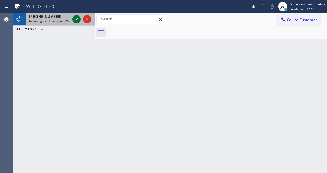
click at [77, 22] on icon at bounding box center [76, 19] width 7 height 7
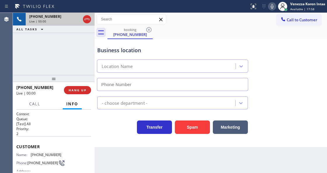
type input "[PHONE_NUMBER]"
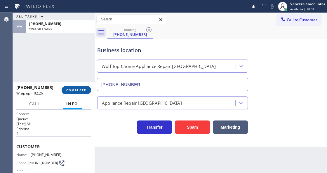
click at [75, 93] on button "COMPLETE" at bounding box center [76, 90] width 29 height 8
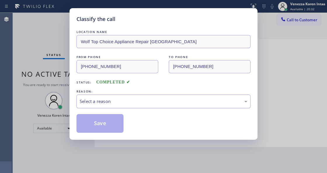
click at [126, 104] on div "Select a reason" at bounding box center [164, 101] width 168 height 7
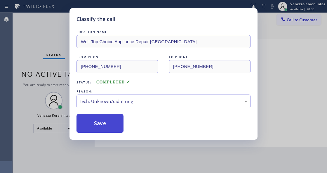
click at [103, 125] on button "Save" at bounding box center [99, 123] width 47 height 19
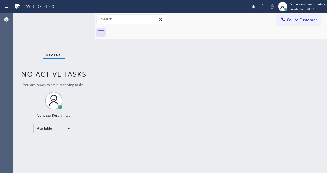
click at [70, 24] on div "Status No active tasks You are ready to start receiving tasks. Venezza Koren In…" at bounding box center [54, 93] width 82 height 160
click at [74, 16] on div "Status No active tasks You are ready to start receiving tasks. Venezza Koren In…" at bounding box center [54, 93] width 82 height 160
click at [75, 19] on div "Status No active tasks You are ready to start receiving tasks. Venezza Koren In…" at bounding box center [54, 93] width 82 height 160
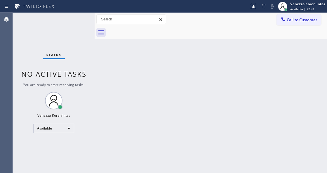
click at [75, 19] on div "Status No active tasks You are ready to start receiving tasks. Venezza Koren In…" at bounding box center [54, 93] width 82 height 160
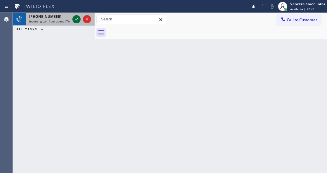
click at [75, 19] on icon at bounding box center [76, 19] width 7 height 7
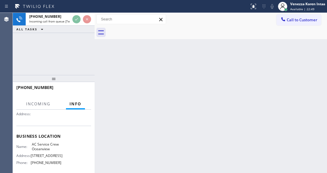
scroll to position [58, 0]
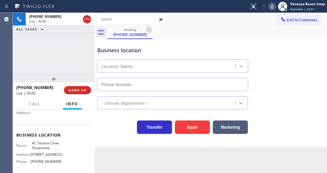
type input "[PHONE_NUMBER]"
click at [85, 64] on div "[PHONE_NUMBER] Live | 00:01 ALL TASKS ALL TASKS ACTIVE TASKS TASKS IN WRAP UP" at bounding box center [54, 44] width 82 height 62
click at [85, 54] on div "[PHONE_NUMBER] Live | 00:02 ALL TASKS ALL TASKS ACTIVE TASKS TASKS IN WRAP UP" at bounding box center [54, 44] width 82 height 62
click at [85, 54] on div "[PHONE_NUMBER] Live | 00:12 ALL TASKS ALL TASKS ACTIVE TASKS TASKS IN WRAP UP" at bounding box center [54, 44] width 82 height 62
click at [103, 154] on div "Back to Dashboard Change Sender ID Customers Technicians Select a contact Outbo…" at bounding box center [211, 93] width 232 height 160
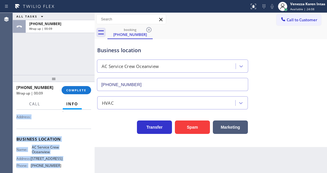
scroll to position [105, 0]
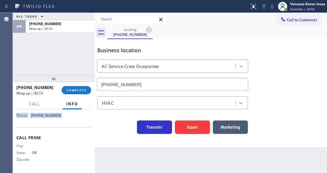
drag, startPoint x: 15, startPoint y: 124, endPoint x: 66, endPoint y: 123, distance: 51.1
click at [66, 123] on div "Context Queue: [Test] All Priority: 1 Customer Name: [PHONE_NUMBER] Phone: [PHO…" at bounding box center [54, 141] width 82 height 63
copy div "Customer Name: [PHONE_NUMBER] Phone: [PHONE_NUMBER] Address: Business location …"
click at [82, 88] on button "COMPLETE" at bounding box center [76, 90] width 29 height 8
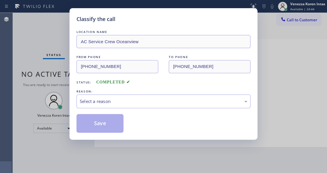
click at [119, 104] on div "Select a reason" at bounding box center [164, 101] width 168 height 7
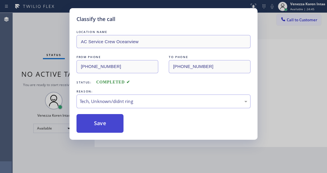
click at [113, 132] on button "Save" at bounding box center [99, 123] width 47 height 19
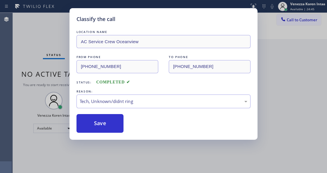
click at [59, 28] on div "Classify the call LOCATION NAME AC Service Crew Oceanview FROM PHONE [PHONE_NUM…" at bounding box center [163, 86] width 327 height 173
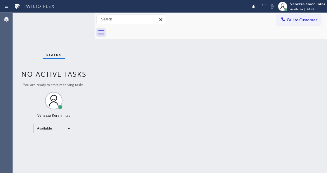
click at [86, 22] on div "Status No active tasks You are ready to start receiving tasks. Venezza Koren In…" at bounding box center [54, 93] width 82 height 160
click at [78, 19] on div "Status No active tasks You are ready to start receiving tasks. Venezza Koren In…" at bounding box center [54, 93] width 82 height 160
click at [74, 18] on div "Status No active tasks You are ready to start receiving tasks. Venezza Koren In…" at bounding box center [54, 93] width 82 height 160
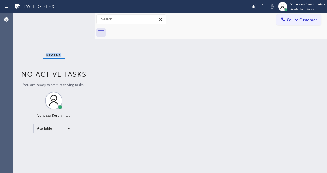
click at [74, 18] on div "Status No active tasks You are ready to start receiving tasks. Venezza Koren In…" at bounding box center [54, 93] width 82 height 160
click at [78, 18] on div "Status No active tasks You are ready to start receiving tasks. Venezza Koren In…" at bounding box center [54, 93] width 82 height 160
click at [78, 19] on div "Status No active tasks You are ready to start receiving tasks. Venezza Koren In…" at bounding box center [54, 93] width 82 height 160
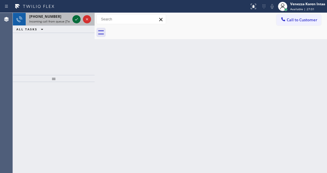
click at [78, 19] on icon at bounding box center [76, 19] width 7 height 7
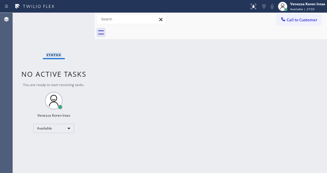
click at [78, 19] on div "Status No active tasks You are ready to start receiving tasks. Venezza Koren In…" at bounding box center [54, 93] width 82 height 160
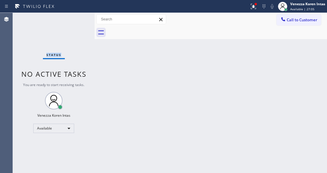
click at [86, 20] on div "Status No active tasks You are ready to start receiving tasks. Venezza Koren In…" at bounding box center [54, 93] width 82 height 160
click at [71, 19] on div "Status No active tasks You are ready to start receiving tasks. Venezza Koren In…" at bounding box center [54, 93] width 82 height 160
click at [76, 20] on div "Status No active tasks You are ready to start receiving tasks. Venezza Koren In…" at bounding box center [54, 93] width 82 height 160
click at [254, 7] on icon at bounding box center [253, 6] width 5 height 5
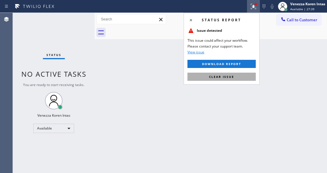
drag, startPoint x: 243, startPoint y: 71, endPoint x: 243, endPoint y: 74, distance: 3.0
click at [243, 72] on div "Status report Issue detected This issue could affect your workflow. Please cont…" at bounding box center [222, 49] width 76 height 72
click at [243, 75] on button "Clear issue" at bounding box center [221, 77] width 68 height 8
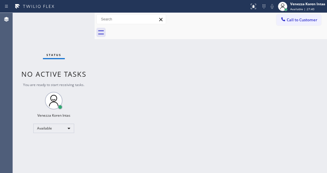
click at [75, 33] on div "Status No active tasks You are ready to start receiving tasks. Venezza Koren In…" at bounding box center [54, 93] width 82 height 160
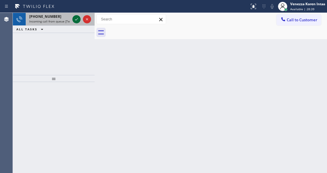
click at [76, 22] on icon at bounding box center [76, 19] width 7 height 7
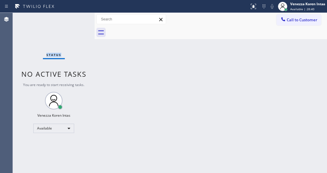
click at [76, 22] on div "Status No active tasks You are ready to start receiving tasks. Venezza Koren In…" at bounding box center [54, 93] width 82 height 160
click at [253, 7] on icon at bounding box center [253, 6] width 4 height 4
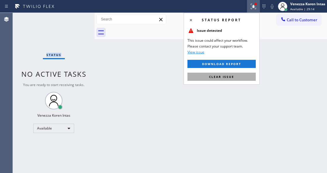
click at [246, 76] on button "Clear issue" at bounding box center [221, 77] width 68 height 8
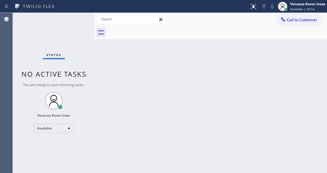
drag, startPoint x: 223, startPoint y: 114, endPoint x: 88, endPoint y: 82, distance: 138.2
click at [221, 114] on div "Back to Dashboard Change Sender ID Customers Technicians Select a contact Outbo…" at bounding box center [211, 93] width 232 height 160
click at [79, 56] on div "Status No active tasks You are ready to start receiving tasks. Venezza Koren In…" at bounding box center [54, 93] width 82 height 160
click at [105, 72] on div "Back to Dashboard Change Sender ID Customers Technicians Select a contact Outbo…" at bounding box center [211, 93] width 232 height 160
click at [77, 34] on div "Status No active tasks You are ready to start receiving tasks. Venezza Koren In…" at bounding box center [54, 93] width 82 height 160
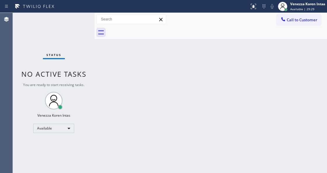
click at [102, 74] on div "Back to Dashboard Change Sender ID Customers Technicians Select a contact Outbo…" at bounding box center [211, 93] width 232 height 160
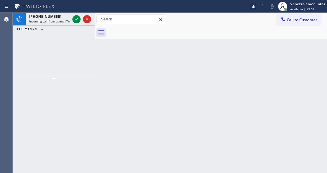
click at [77, 20] on icon at bounding box center [76, 19] width 7 height 7
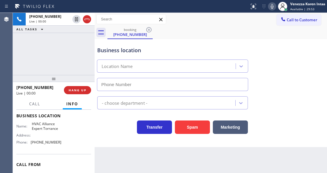
scroll to position [78, 0]
type input "[PHONE_NUMBER]"
drag, startPoint x: 60, startPoint y: 55, endPoint x: 61, endPoint y: 58, distance: 3.3
click at [60, 55] on div "[PHONE_NUMBER] Live | 00:02 ALL TASKS ALL TASKS ACTIVE TASKS TASKS IN WRAP UP" at bounding box center [54, 44] width 82 height 62
click at [135, 49] on div "Business location" at bounding box center [172, 50] width 151 height 8
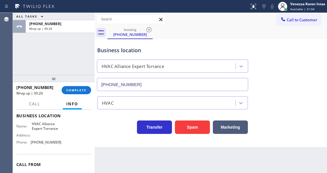
drag, startPoint x: 103, startPoint y: 58, endPoint x: 106, endPoint y: 58, distance: 3.2
click at [103, 58] on div "HVAC Alliance Expert Torrance" at bounding box center [173, 64] width 154 height 15
drag, startPoint x: 136, startPoint y: 52, endPoint x: 93, endPoint y: 81, distance: 51.6
click at [135, 52] on div "Business location" at bounding box center [172, 50] width 151 height 8
drag, startPoint x: 90, startPoint y: 83, endPoint x: 85, endPoint y: 92, distance: 10.4
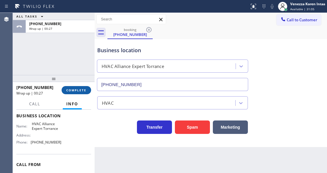
click at [88, 82] on div at bounding box center [54, 78] width 82 height 7
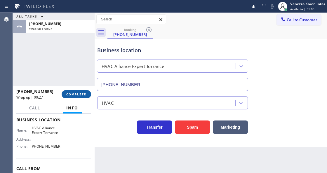
click at [84, 92] on span "COMPLETE" at bounding box center [76, 94] width 20 height 4
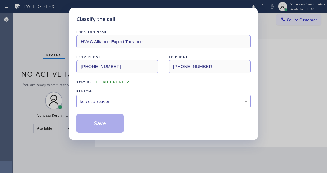
click at [136, 104] on div "Select a reason" at bounding box center [164, 101] width 168 height 7
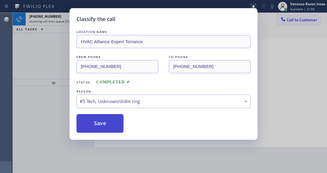
click at [112, 131] on button "Save" at bounding box center [99, 123] width 47 height 19
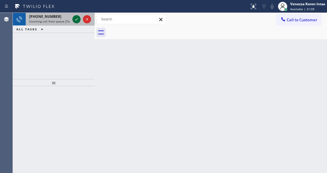
click at [78, 21] on icon at bounding box center [76, 19] width 7 height 7
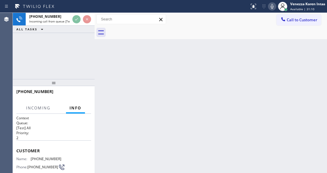
scroll to position [58, 0]
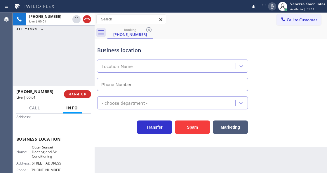
type input "[PHONE_NUMBER]"
click at [66, 58] on div "[PHONE_NUMBER] Live | 00:02 ALL TASKS ALL TASKS ACTIVE TASKS TASKS IN WRAP UP" at bounding box center [54, 46] width 82 height 66
drag, startPoint x: 73, startPoint y: 49, endPoint x: 81, endPoint y: 57, distance: 11.0
click at [73, 49] on div "[PHONE_NUMBER] Live | 00:02 ALL TASKS ALL TASKS ACTIVE TASKS TASKS IN WRAP UP" at bounding box center [54, 46] width 82 height 66
click at [101, 57] on div "Business location Outer Sunset Heating and Air Conditioning [PHONE_NUMBER]" at bounding box center [172, 66] width 153 height 51
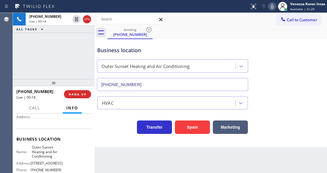
click at [102, 91] on div "HVAC" at bounding box center [210, 100] width 229 height 18
click at [107, 78] on div "[PHONE_NUMBER]" at bounding box center [173, 83] width 154 height 15
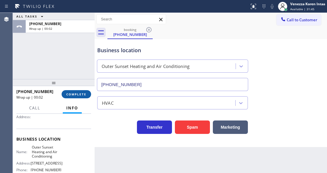
click at [74, 98] on button "COMPLETE" at bounding box center [76, 94] width 29 height 8
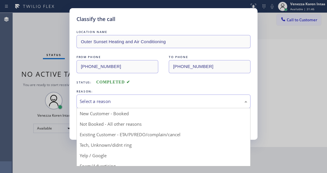
drag, startPoint x: 126, startPoint y: 105, endPoint x: 128, endPoint y: 147, distance: 42.7
click at [126, 105] on div "Select a reason" at bounding box center [164, 101] width 168 height 7
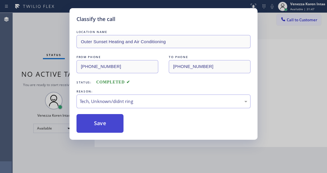
click at [112, 116] on button "Save" at bounding box center [99, 123] width 47 height 19
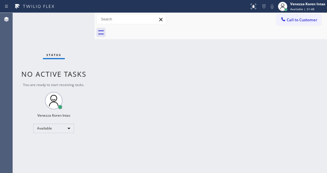
click at [80, 23] on div "Status No active tasks You are ready to start receiving tasks. Venezza Koren In…" at bounding box center [54, 93] width 82 height 160
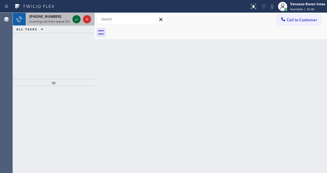
click at [76, 20] on icon at bounding box center [76, 19] width 7 height 7
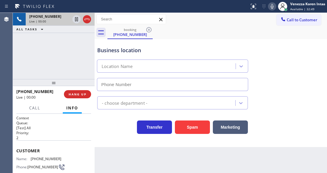
type input "[PHONE_NUMBER]"
click at [70, 58] on div "[PHONE_NUMBER] Live | 00:02 ALL TASKS ALL TASKS ACTIVE TASKS TASKS IN WRAP UP" at bounding box center [54, 46] width 82 height 66
click at [60, 51] on div "[PHONE_NUMBER] Live | 00:03 ALL TASKS ALL TASKS ACTIVE TASKS TASKS IN WRAP UP" at bounding box center [54, 46] width 82 height 66
click at [95, 54] on div at bounding box center [95, 93] width 0 height 160
click at [270, 8] on icon at bounding box center [272, 6] width 7 height 7
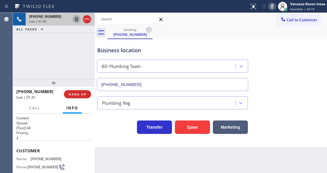
click at [75, 19] on icon at bounding box center [76, 19] width 7 height 7
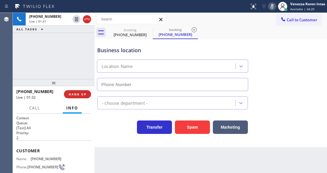
type input "[PHONE_NUMBER]"
click at [275, 5] on icon at bounding box center [272, 6] width 7 height 7
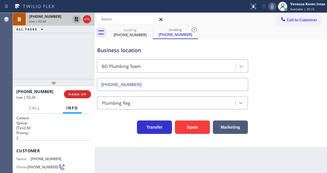
click at [76, 16] on icon at bounding box center [76, 19] width 7 height 7
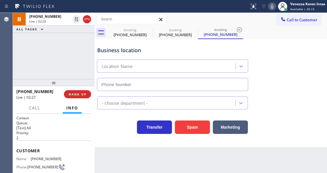
type input "[PHONE_NUMBER]"
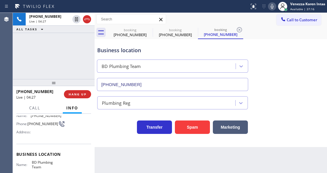
scroll to position [78, 0]
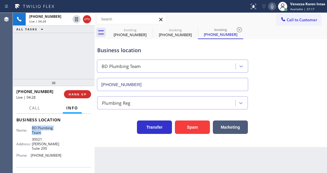
drag, startPoint x: 31, startPoint y: 126, endPoint x: 50, endPoint y: 135, distance: 20.9
click at [50, 135] on div "Name: BD Plumbing Team Address: [STREET_ADDRESS][PERSON_NAME] Phone: [PHONE_NUM…" at bounding box center [38, 143] width 45 height 34
copy span "BD Plumbing Team"
drag, startPoint x: 60, startPoint y: 149, endPoint x: 31, endPoint y: 149, distance: 28.3
click at [31, 149] on div "Name: BD Plumbing Team Address: [STREET_ADDRESS][PERSON_NAME] Phone: [PHONE_NUM…" at bounding box center [53, 143] width 75 height 34
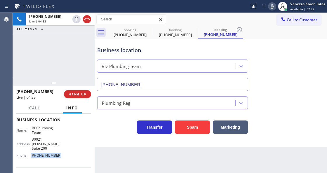
copy span "[PHONE_NUMBER]"
click at [241, 31] on icon at bounding box center [239, 29] width 5 height 5
click at [241, 31] on div "booking [PHONE_NUMBER] booking [PHONE_NUMBER] booking [PHONE_NUMBER]" at bounding box center [217, 32] width 220 height 13
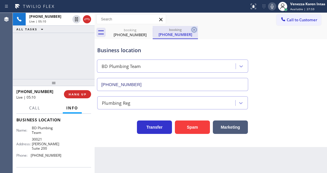
click at [193, 30] on icon at bounding box center [194, 29] width 5 height 5
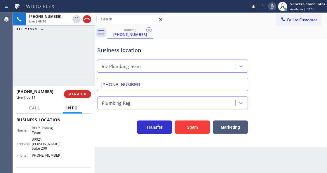
click at [234, 38] on div "booking [PHONE_NUMBER]" at bounding box center [217, 32] width 220 height 13
click at [60, 49] on div "[PHONE_NUMBER] Live | 06:34 ALL TASKS ALL TASKS ACTIVE TASKS TASKS IN WRAP UP" at bounding box center [54, 46] width 82 height 66
click at [115, 44] on div "Business location BD Plumbing Team [PHONE_NUMBER]" at bounding box center [172, 66] width 153 height 51
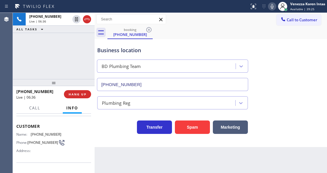
scroll to position [0, 0]
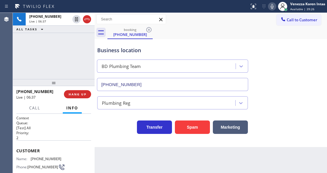
drag, startPoint x: 87, startPoint y: 18, endPoint x: 158, endPoint y: 1, distance: 73.1
click at [88, 18] on icon at bounding box center [86, 19] width 5 height 2
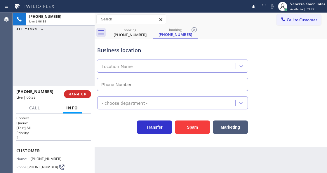
type input "[PHONE_NUMBER]"
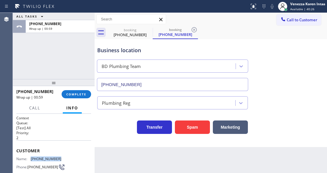
drag, startPoint x: 56, startPoint y: 157, endPoint x: 31, endPoint y: 159, distance: 24.8
click at [31, 159] on span "[PHONE_NUMBER]" at bounding box center [46, 159] width 31 height 4
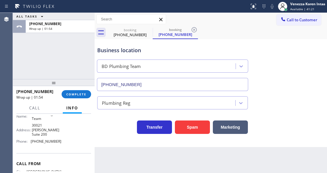
scroll to position [74, 0]
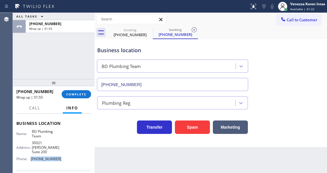
drag, startPoint x: 58, startPoint y: 156, endPoint x: 31, endPoint y: 154, distance: 26.9
click at [31, 157] on div "Phone: [PHONE_NUMBER]" at bounding box center [38, 159] width 45 height 4
click at [76, 96] on span "COMPLETE" at bounding box center [76, 94] width 20 height 4
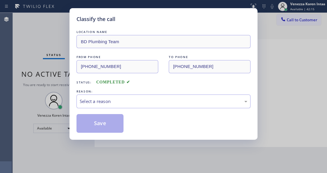
click at [124, 104] on div "Select a reason" at bounding box center [164, 101] width 168 height 7
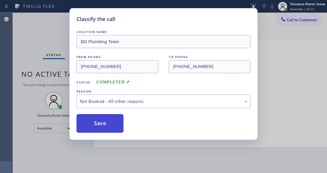
click at [119, 124] on button "Save" at bounding box center [99, 123] width 47 height 19
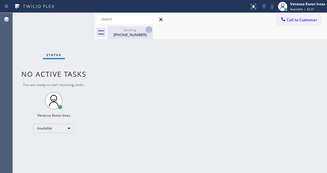
click at [148, 33] on icon at bounding box center [148, 29] width 7 height 7
click at [148, 30] on icon at bounding box center [148, 29] width 7 height 7
click at [130, 30] on div "booking" at bounding box center [130, 30] width 44 height 4
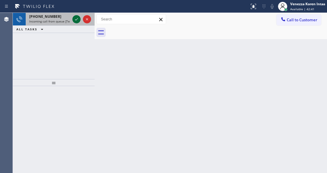
click at [75, 20] on icon at bounding box center [76, 19] width 3 height 2
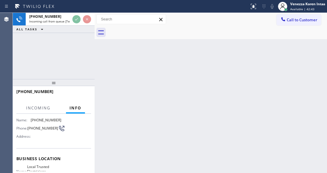
scroll to position [58, 0]
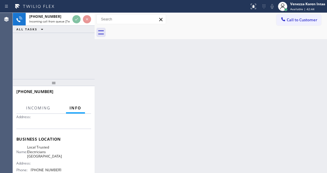
click at [121, 173] on div "Back to Dashboard Change Sender ID Customers Technicians Select a contact Outbo…" at bounding box center [211, 93] width 232 height 160
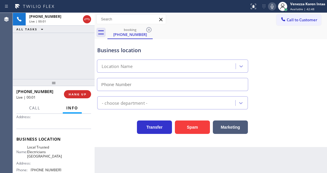
type input "[PHONE_NUMBER]"
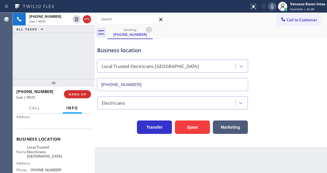
click at [109, 46] on div "Business location Local Trusted Electricians [GEOGRAPHIC_DATA] [PHONE_NUMBER]" at bounding box center [172, 66] width 153 height 51
click at [76, 49] on div "[PHONE_NUMBER] Live | 01:47 ALL TASKS ALL TASKS ACTIVE TASKS TASKS IN WRAP UP" at bounding box center [54, 46] width 82 height 66
click at [236, 29] on div "booking [PHONE_NUMBER]" at bounding box center [217, 32] width 220 height 13
drag, startPoint x: 30, startPoint y: 147, endPoint x: 57, endPoint y: 156, distance: 28.3
click at [57, 156] on div "Name: Local Trusted Electricians [GEOGRAPHIC_DATA]" at bounding box center [38, 151] width 45 height 13
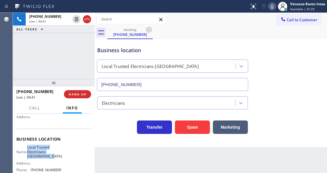
click at [273, 8] on icon at bounding box center [272, 6] width 7 height 7
click at [272, 8] on icon at bounding box center [272, 6] width 7 height 7
drag, startPoint x: 270, startPoint y: 6, endPoint x: 266, endPoint y: 19, distance: 13.2
click at [271, 6] on icon at bounding box center [272, 6] width 3 height 5
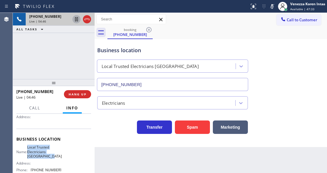
click at [76, 20] on icon at bounding box center [76, 19] width 3 height 4
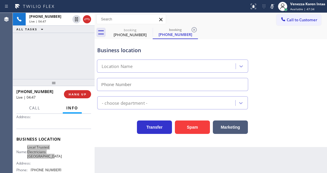
type input "[PHONE_NUMBER]"
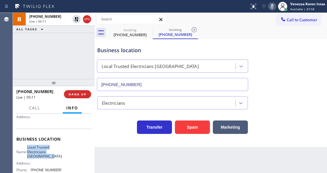
drag, startPoint x: 273, startPoint y: 7, endPoint x: 251, endPoint y: 35, distance: 35.7
click at [272, 8] on icon at bounding box center [272, 6] width 7 height 7
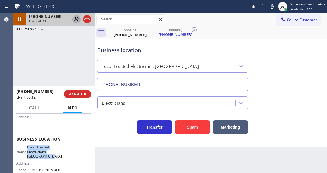
click at [76, 19] on icon at bounding box center [76, 19] width 7 height 7
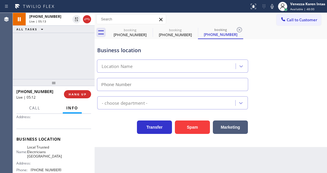
click at [251, 41] on div "Business location Location Name" at bounding box center [210, 64] width 229 height 53
type input "[PHONE_NUMBER]"
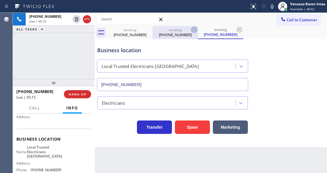
click at [194, 30] on icon at bounding box center [194, 29] width 7 height 7
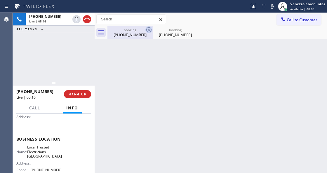
click at [146, 28] on icon at bounding box center [148, 29] width 7 height 7
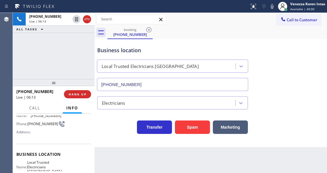
scroll to position [19, 0]
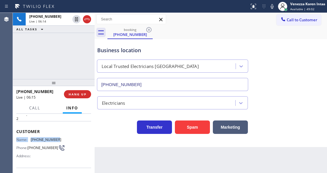
drag, startPoint x: 59, startPoint y: 133, endPoint x: 54, endPoint y: 137, distance: 6.3
click at [54, 137] on div "Customer Name: [PHONE_NUMBER] Phone: [PHONE_NUMBER] Address:" at bounding box center [53, 144] width 75 height 47
click at [56, 138] on span "[PHONE_NUMBER]" at bounding box center [46, 140] width 31 height 4
drag, startPoint x: 52, startPoint y: 138, endPoint x: 32, endPoint y: 138, distance: 20.1
click at [32, 138] on span "[PHONE_NUMBER]" at bounding box center [46, 140] width 31 height 4
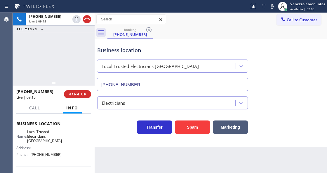
scroll to position [78, 0]
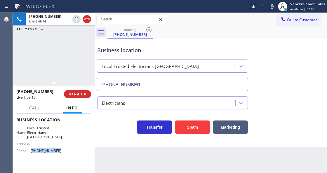
drag, startPoint x: 43, startPoint y: 152, endPoint x: 30, endPoint y: 150, distance: 12.8
click at [30, 150] on div "Name: Local Trusted Electricians Laguna Niguel Address: Phone: [PHONE_NUMBER]" at bounding box center [53, 140] width 75 height 29
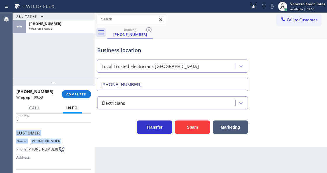
scroll to position [11, 0]
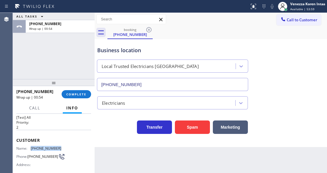
drag, startPoint x: 57, startPoint y: 116, endPoint x: 29, endPoint y: 146, distance: 41.3
click at [29, 146] on div "Name: [PHONE_NUMBER]" at bounding box center [38, 148] width 45 height 4
click at [82, 92] on span "COMPLETE" at bounding box center [76, 94] width 20 height 4
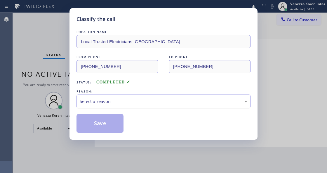
click at [129, 106] on div "Select a reason" at bounding box center [163, 102] width 174 height 14
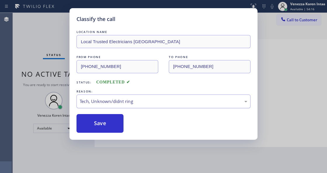
click at [119, 106] on div "Tech, Unknown/didnt ring" at bounding box center [163, 102] width 174 height 14
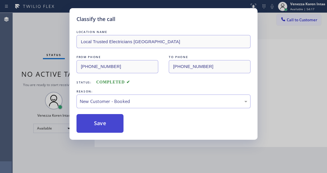
click at [119, 124] on button "Save" at bounding box center [99, 123] width 47 height 19
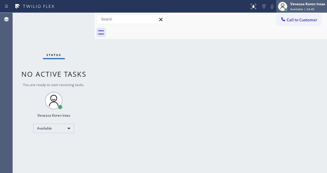
click at [289, 11] on div "Venezza Koren Intas Available | 54:45" at bounding box center [308, 6] width 38 height 10
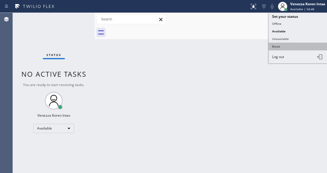
click at [285, 45] on button "Break" at bounding box center [298, 47] width 58 height 8
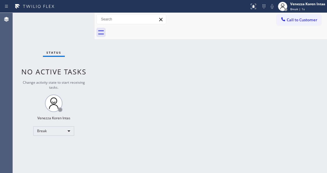
click at [73, 20] on div "Status No active tasks Change activity state to start receiving tasks. Venezza …" at bounding box center [54, 93] width 82 height 160
click at [132, 79] on div "Back to Dashboard Change Sender ID Customers Technicians Select a contact Outbo…" at bounding box center [211, 93] width 232 height 160
click at [76, 18] on div "Status No active tasks Change activity state to start receiving tasks. Venezza …" at bounding box center [54, 93] width 82 height 160
click at [132, 83] on div "Back to Dashboard Change Sender ID Customers Technicians Select a contact Outbo…" at bounding box center [211, 93] width 232 height 160
click at [80, 28] on div "Status No active tasks Change activity state to start receiving tasks. Venezza …" at bounding box center [54, 93] width 82 height 160
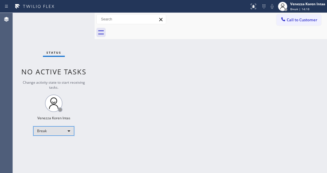
click at [48, 127] on div "Break" at bounding box center [53, 130] width 41 height 9
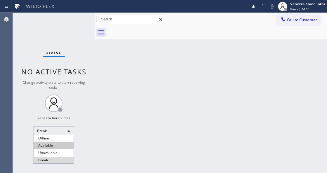
click at [51, 145] on li "Available" at bounding box center [54, 145] width 40 height 7
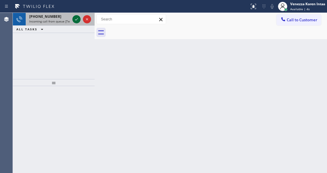
click at [78, 20] on icon at bounding box center [76, 19] width 7 height 7
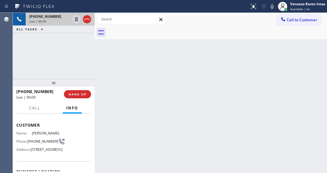
scroll to position [58, 0]
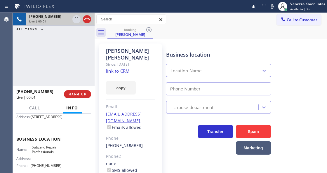
type input "[PHONE_NUMBER]"
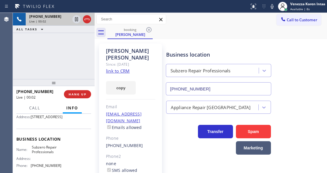
click at [119, 68] on link "link to CRM" at bounding box center [118, 71] width 24 height 6
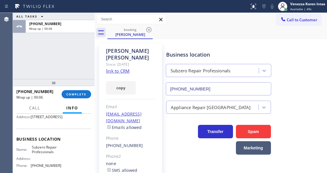
click at [95, 48] on div at bounding box center [95, 93] width 0 height 160
drag, startPoint x: 87, startPoint y: 91, endPoint x: 123, endPoint y: 93, distance: 35.7
click at [87, 92] on button "COMPLETE" at bounding box center [76, 94] width 29 height 8
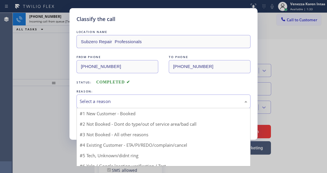
click at [128, 102] on div "Select a reason" at bounding box center [164, 101] width 168 height 7
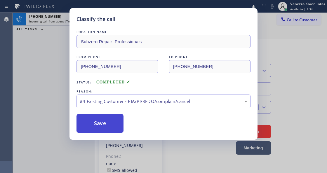
click at [117, 121] on button "Save" at bounding box center [99, 123] width 47 height 19
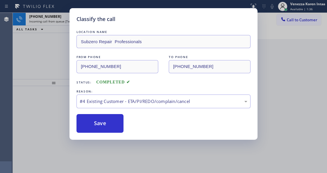
click at [75, 21] on div "Classify the call LOCATION NAME Subzero Repair Professionals FROM PHONE [PHONE_…" at bounding box center [163, 74] width 188 height 132
click at [76, 19] on div "Classify the call LOCATION NAME Subzero Repair Professionals FROM PHONE [PHONE_…" at bounding box center [163, 74] width 188 height 132
drag, startPoint x: 59, startPoint y: 28, endPoint x: 74, endPoint y: 50, distance: 26.6
click at [59, 29] on div "Classify the call LOCATION NAME Subzero Repair Professionals FROM PHONE [PHONE_…" at bounding box center [163, 86] width 327 height 173
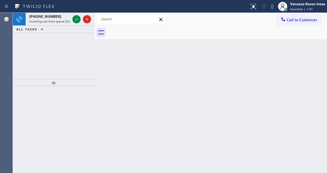
click at [100, 121] on div "Back to Dashboard Change Sender ID Customers Technicians Select a contact Outbo…" at bounding box center [211, 93] width 232 height 160
click at [77, 20] on icon at bounding box center [76, 19] width 7 height 7
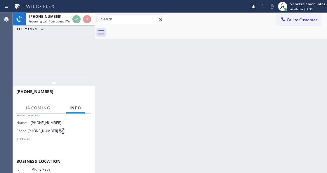
scroll to position [78, 0]
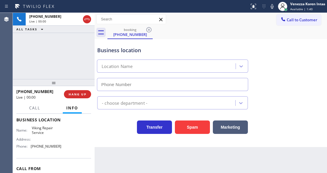
type input "[PHONE_NUMBER]"
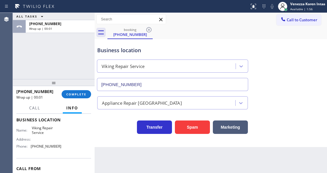
click at [95, 32] on div at bounding box center [95, 93] width 0 height 160
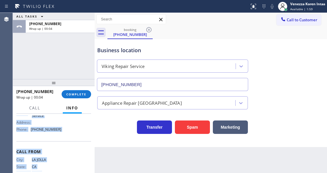
scroll to position [109, 0]
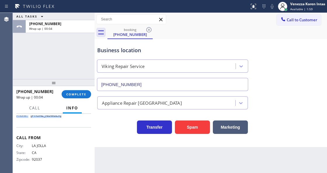
drag, startPoint x: 16, startPoint y: 147, endPoint x: 69, endPoint y: 126, distance: 57.5
click at [69, 126] on div "Context Queue: [Test] All Priority: 1 Customer Name: [PHONE_NUMBER] Phone: [PHO…" at bounding box center [54, 143] width 82 height 59
click at [187, 172] on div "Back to Dashboard Change Sender ID Customers Technicians Select a contact Outbo…" at bounding box center [211, 93] width 232 height 160
drag, startPoint x: 85, startPoint y: 93, endPoint x: 90, endPoint y: 93, distance: 4.7
click at [88, 93] on button "COMPLETE" at bounding box center [76, 94] width 29 height 8
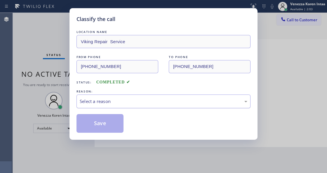
drag, startPoint x: 137, startPoint y: 103, endPoint x: 136, endPoint y: 107, distance: 3.9
click at [136, 107] on div "Select a reason" at bounding box center [163, 102] width 174 height 14
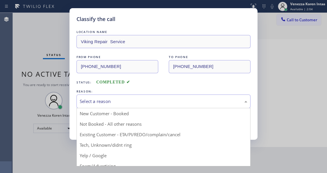
drag, startPoint x: 128, startPoint y: 146, endPoint x: 125, endPoint y: 142, distance: 5.0
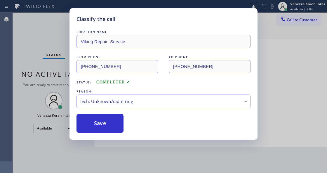
click at [121, 128] on button "Save" at bounding box center [99, 123] width 47 height 19
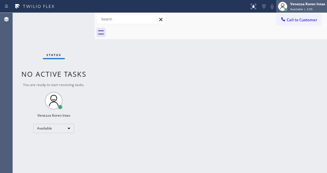
click at [302, 6] on div "Venezza Koren Intas" at bounding box center [307, 3] width 35 height 5
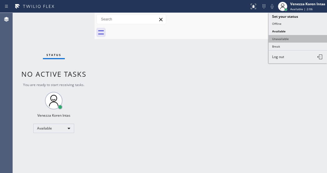
click at [294, 40] on button "Unavailable" at bounding box center [298, 39] width 58 height 8
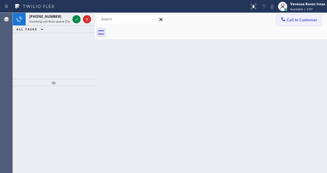
click at [293, 24] on button "Call to Customer" at bounding box center [298, 19] width 45 height 11
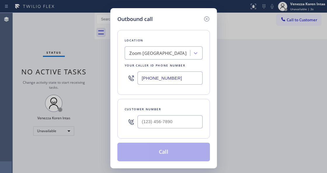
click at [172, 79] on input "[PHONE_NUMBER]" at bounding box center [170, 78] width 65 height 13
click at [109, 81] on div "Outbound call Location Zoom [GEOGRAPHIC_DATA] Your caller id phone number [PHON…" at bounding box center [163, 86] width 327 height 173
paste input "638-5621"
type input "[PHONE_NUMBER]"
click at [167, 123] on input "(___) ___-____" at bounding box center [170, 121] width 65 height 13
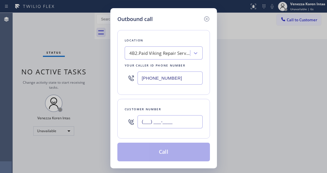
paste input "858) 334-3962"
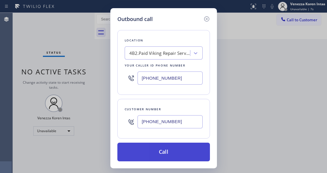
type input "[PHONE_NUMBER]"
click at [176, 147] on button "Call" at bounding box center [163, 152] width 93 height 19
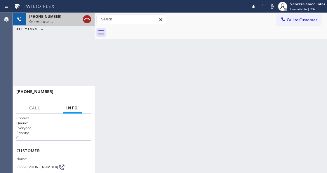
click at [86, 19] on icon at bounding box center [86, 19] width 7 height 7
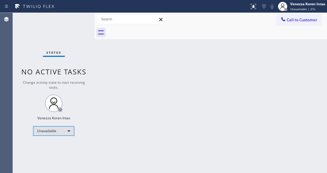
click at [69, 131] on div "Unavailable" at bounding box center [53, 130] width 41 height 9
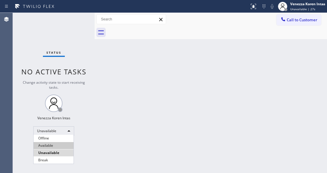
click at [60, 146] on li "Available" at bounding box center [54, 145] width 40 height 7
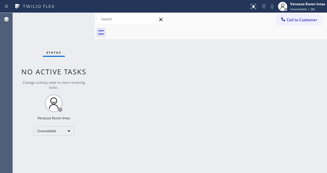
drag, startPoint x: 151, startPoint y: 102, endPoint x: 266, endPoint y: 44, distance: 129.0
click at [152, 102] on div "Back to Dashboard Change Sender ID Customers Technicians Select a contact Outbo…" at bounding box center [211, 93] width 232 height 160
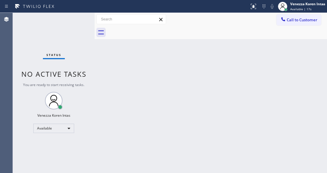
click at [107, 23] on input "text" at bounding box center [131, 19] width 69 height 9
click at [75, 19] on div "Status No active tasks You are ready to start receiving tasks. Venezza Koren In…" at bounding box center [54, 93] width 82 height 160
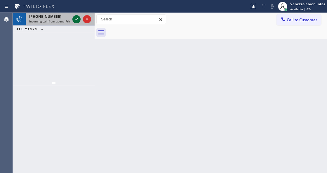
click at [79, 20] on icon at bounding box center [76, 19] width 7 height 7
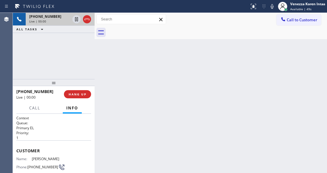
scroll to position [58, 0]
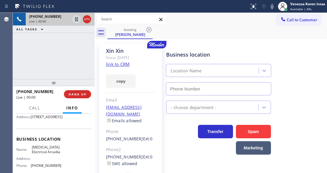
type input "[PHONE_NUMBER]"
click at [126, 64] on link "link to CRM" at bounding box center [118, 64] width 24 height 6
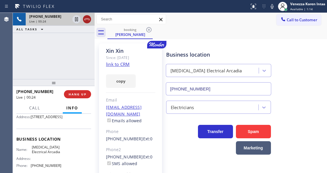
click at [86, 16] on icon at bounding box center [86, 19] width 7 height 7
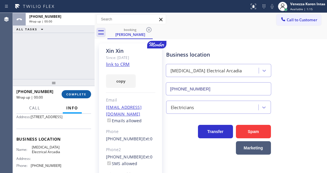
drag, startPoint x: 76, startPoint y: 88, endPoint x: 77, endPoint y: 96, distance: 7.9
click at [76, 89] on div "[PHONE_NUMBER] Wrap up | 00:00 COMPLETE" at bounding box center [53, 94] width 75 height 15
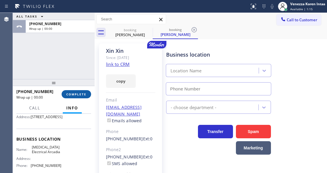
click at [77, 96] on button "COMPLETE" at bounding box center [76, 94] width 29 height 8
type input "[PHONE_NUMBER]"
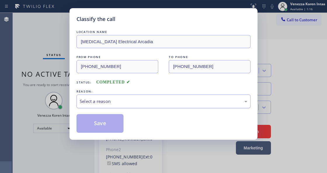
click at [144, 103] on div "Select a reason" at bounding box center [164, 101] width 168 height 7
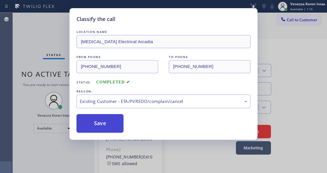
drag, startPoint x: 149, startPoint y: 135, endPoint x: 114, endPoint y: 126, distance: 37.0
click at [114, 126] on button "Save" at bounding box center [99, 123] width 47 height 19
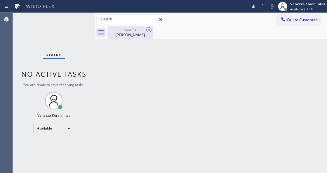
click at [127, 32] on div "booking" at bounding box center [130, 30] width 44 height 4
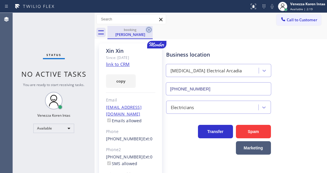
click at [151, 29] on icon at bounding box center [148, 29] width 5 height 5
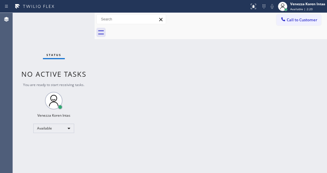
click at [69, 27] on div "Status No active tasks You are ready to start receiving tasks. Venezza Koren In…" at bounding box center [54, 93] width 82 height 160
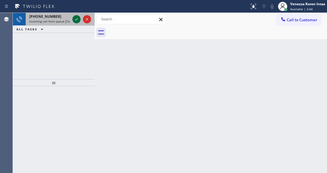
click at [78, 21] on icon at bounding box center [76, 19] width 7 height 7
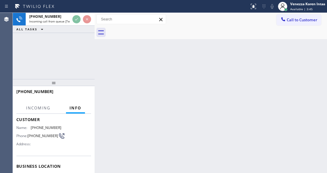
scroll to position [58, 0]
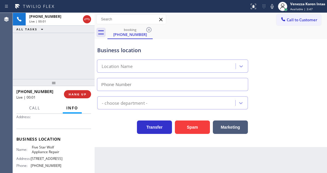
type input "[PHONE_NUMBER]"
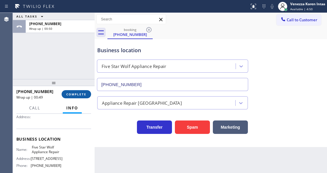
click at [74, 95] on span "COMPLETE" at bounding box center [76, 94] width 20 height 4
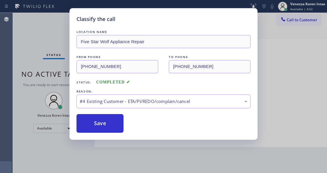
click at [114, 126] on button "Save" at bounding box center [99, 123] width 47 height 19
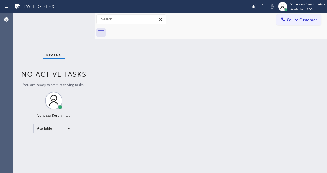
drag, startPoint x: 97, startPoint y: 55, endPoint x: 64, endPoint y: 27, distance: 43.9
click at [97, 55] on div "Back to Dashboard Change Sender ID Customers Technicians Select a contact Outbo…" at bounding box center [211, 93] width 232 height 160
drag, startPoint x: 64, startPoint y: 26, endPoint x: 14, endPoint y: 37, distance: 50.6
click at [63, 26] on div "Status No active tasks You are ready to start receiving tasks. Venezza Koren In…" at bounding box center [54, 93] width 82 height 160
click at [76, 27] on div "Status No active tasks You are ready to start receiving tasks. Venezza Koren In…" at bounding box center [54, 93] width 82 height 160
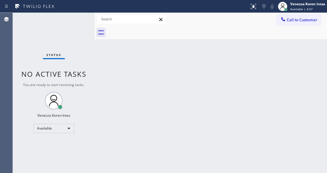
click at [86, 24] on div "Status No active tasks You are ready to start receiving tasks. Venezza Koren In…" at bounding box center [54, 93] width 82 height 160
click at [142, 72] on div "Back to Dashboard Change Sender ID Customers Technicians Select a contact Outbo…" at bounding box center [211, 93] width 232 height 160
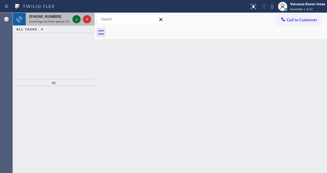
click at [74, 20] on icon at bounding box center [76, 19] width 7 height 7
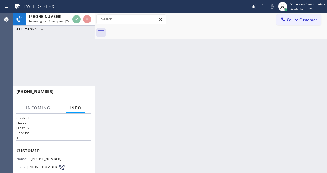
scroll to position [58, 0]
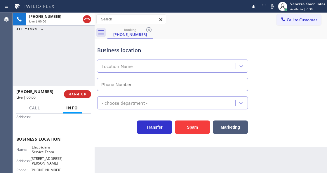
type input "[PHONE_NUMBER]"
click at [163, 163] on div "Back to Dashboard Change Sender ID Customers Technicians Select a contact Outbo…" at bounding box center [211, 93] width 232 height 160
click at [151, 53] on div "Business location" at bounding box center [172, 50] width 151 height 8
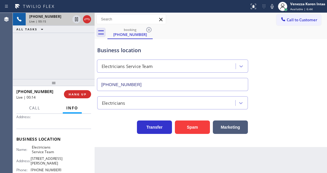
click at [30, 24] on div "[PHONE_NUMBER] Live | 00:15" at bounding box center [49, 19] width 46 height 13
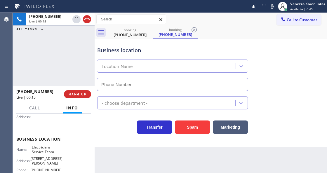
type input "[PHONE_NUMBER]"
drag, startPoint x: 61, startPoint y: 43, endPoint x: 72, endPoint y: 56, distance: 16.8
click at [61, 43] on div "[PHONE_NUMBER] Live | 00:15 ALL TASKS ALL TASKS ACTIVE TASKS TASKS IN WRAP UP" at bounding box center [54, 46] width 82 height 66
click at [125, 49] on div "Business location" at bounding box center [172, 50] width 151 height 8
click at [220, 49] on div "Business location" at bounding box center [172, 50] width 151 height 8
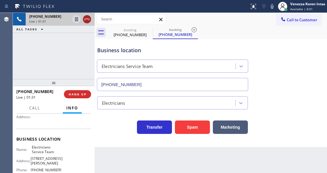
click at [86, 18] on icon at bounding box center [86, 19] width 7 height 7
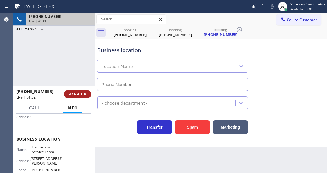
click at [72, 92] on span "HANG UP" at bounding box center [78, 94] width 18 height 4
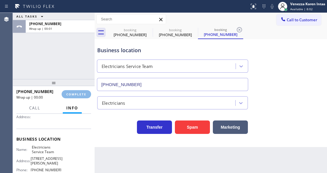
type input "[PHONE_NUMBER]"
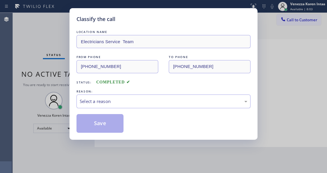
click at [143, 103] on div "Select a reason" at bounding box center [164, 101] width 168 height 7
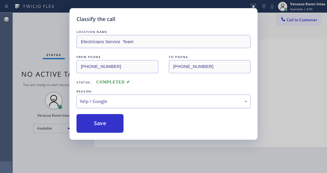
click at [126, 101] on div "Yelp / Google" at bounding box center [164, 101] width 168 height 7
click at [113, 125] on button "Save" at bounding box center [99, 123] width 47 height 19
click at [150, 145] on div "Classify the call LOCATION NAME Electricians Service Team FROM PHONE [PHONE_NUM…" at bounding box center [163, 86] width 327 height 173
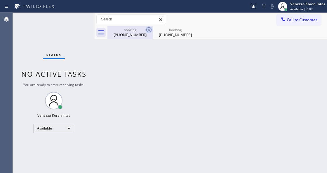
click at [146, 29] on icon at bounding box center [148, 29] width 7 height 7
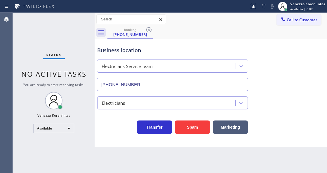
click at [146, 29] on icon at bounding box center [148, 29] width 7 height 7
click at [146, 29] on div "booking [PHONE_NUMBER]" at bounding box center [217, 32] width 220 height 13
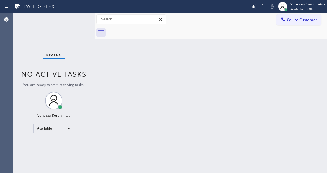
click at [37, 33] on div "Status No active tasks You are ready to start receiving tasks. Venezza Koren In…" at bounding box center [54, 93] width 82 height 160
click at [76, 19] on div "Status No active tasks You are ready to start receiving tasks. Venezza Koren In…" at bounding box center [54, 93] width 82 height 160
click at [121, 62] on div "Back to Dashboard Change Sender ID Customers Technicians Select a contact Outbo…" at bounding box center [211, 93] width 232 height 160
click at [54, 22] on div "Status No active tasks You are ready to start receiving tasks. Venezza Koren In…" at bounding box center [54, 93] width 82 height 160
click at [78, 30] on div "Status No active tasks You are ready to start receiving tasks. Venezza Koren In…" at bounding box center [54, 93] width 82 height 160
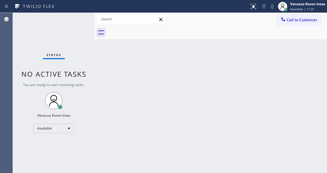
click at [78, 24] on div "Status No active tasks You are ready to start receiving tasks. Venezza Koren In…" at bounding box center [54, 93] width 82 height 160
click at [48, 44] on div "Status No active tasks You are ready to start receiving tasks. Venezza Koren In…" at bounding box center [54, 93] width 82 height 160
click at [80, 22] on div "Status No active tasks You are ready to start receiving tasks. Venezza Koren In…" at bounding box center [54, 93] width 82 height 160
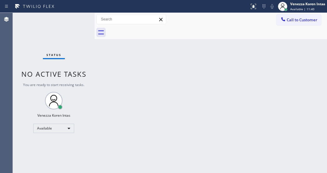
click at [80, 22] on div "Status No active tasks You are ready to start receiving tasks. Venezza Koren In…" at bounding box center [54, 93] width 82 height 160
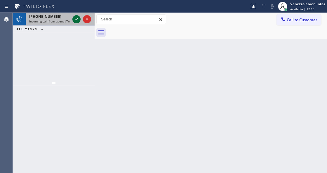
click at [77, 20] on icon at bounding box center [76, 19] width 7 height 7
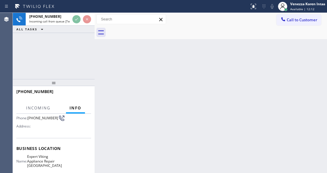
scroll to position [78, 0]
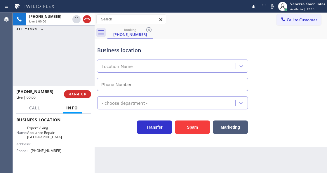
type input "[PHONE_NUMBER]"
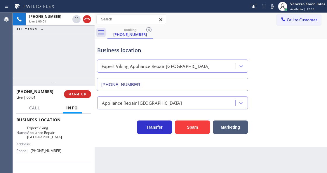
click at [55, 51] on div "[PHONE_NUMBER] Live | 00:01 ALL TASKS ALL TASKS ACTIVE TASKS TASKS IN WRAP UP" at bounding box center [54, 46] width 82 height 66
drag, startPoint x: 91, startPoint y: 47, endPoint x: 85, endPoint y: 43, distance: 6.9
click at [91, 47] on div "[PHONE_NUMBER] Live | 00:02 ALL TASKS ALL TASKS ACTIVE TASKS TASKS IN WRAP UP" at bounding box center [54, 46] width 82 height 66
click at [85, 43] on div "[PHONE_NUMBER] Live | 00:02 ALL TASKS ALL TASKS ACTIVE TASKS TASKS IN WRAP UP" at bounding box center [54, 46] width 82 height 66
click at [85, 43] on div "[PHONE_NUMBER] Live | 00:03 ALL TASKS ALL TASKS ACTIVE TASKS TASKS IN WRAP UP" at bounding box center [54, 46] width 82 height 66
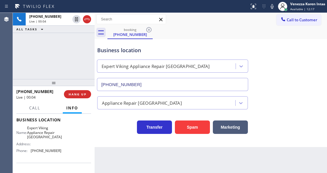
click at [78, 37] on div "[PHONE_NUMBER] Live | 00:04 ALL TASKS ALL TASKS ACTIVE TASKS TASKS IN WRAP UP" at bounding box center [54, 46] width 82 height 66
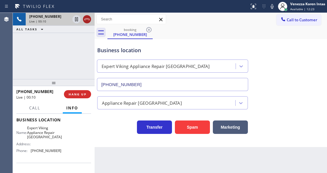
click at [88, 19] on icon at bounding box center [86, 19] width 7 height 7
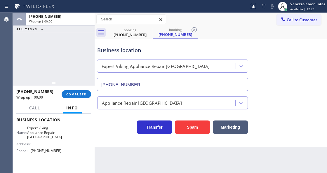
type input "[PHONE_NUMBER]"
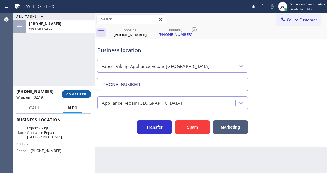
click at [87, 99] on div "[PHONE_NUMBER] Wrap up | 02:19 COMPLETE" at bounding box center [53, 94] width 75 height 15
click at [86, 94] on button "COMPLETE" at bounding box center [76, 94] width 29 height 8
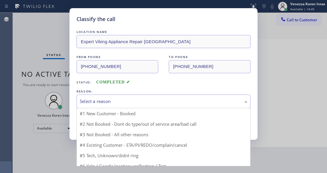
click at [130, 104] on div "Select a reason" at bounding box center [164, 101] width 168 height 7
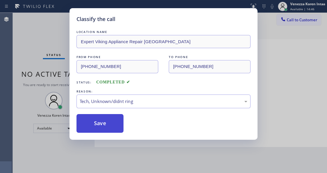
click at [109, 115] on button "Save" at bounding box center [99, 123] width 47 height 19
click at [114, 131] on button "Save" at bounding box center [99, 123] width 47 height 19
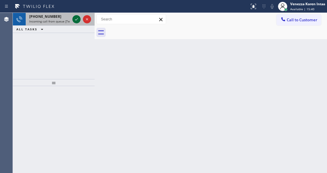
click at [75, 20] on icon at bounding box center [76, 19] width 7 height 7
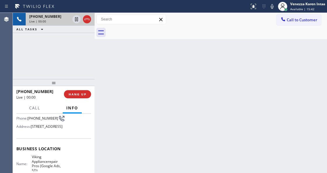
scroll to position [58, 0]
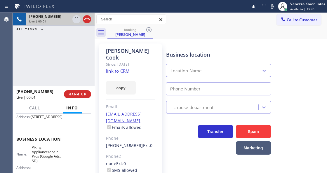
type input "[PHONE_NUMBER]"
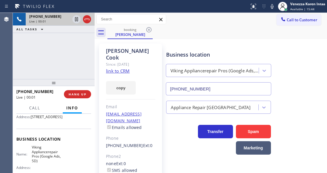
scroll to position [78, 0]
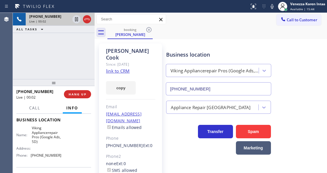
click at [116, 68] on link "link to CRM" at bounding box center [118, 71] width 24 height 6
click at [76, 70] on div "[PHONE_NUMBER] Live | 01:00 ALL TASKS ALL TASKS ACTIVE TASKS TASKS IN WRAP UP" at bounding box center [54, 46] width 82 height 66
click at [168, 52] on div "Business location" at bounding box center [218, 55] width 105 height 8
click at [34, 107] on span "Call" at bounding box center [34, 107] width 11 height 5
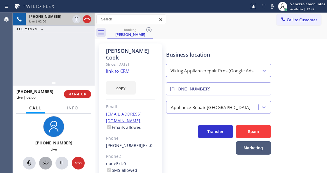
click at [46, 165] on icon at bounding box center [45, 163] width 7 height 7
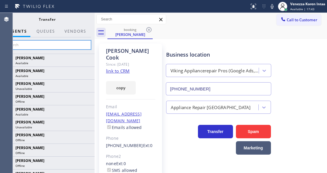
click at [69, 43] on input "text" at bounding box center [47, 44] width 88 height 9
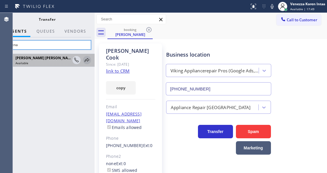
type input "shiena"
click at [87, 61] on icon at bounding box center [86, 60] width 7 height 7
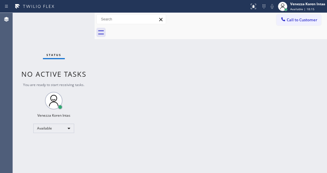
click at [136, 81] on div "Back to Dashboard Change Sender ID Customers Technicians Select a contact Outbo…" at bounding box center [211, 93] width 232 height 160
click at [111, 51] on div "Back to Dashboard Change Sender ID Customers Technicians Select a contact Outbo…" at bounding box center [211, 93] width 232 height 160
click at [286, 4] on div at bounding box center [282, 6] width 9 height 9
drag, startPoint x: 299, startPoint y: 6, endPoint x: 296, endPoint y: 31, distance: 25.6
click at [299, 6] on div "Venezza Koren Intas" at bounding box center [307, 3] width 35 height 5
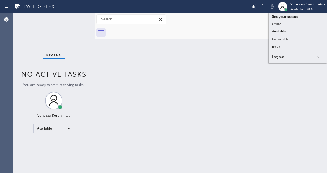
drag, startPoint x: 288, startPoint y: 39, endPoint x: 283, endPoint y: 26, distance: 14.6
click at [288, 39] on button "Unavailable" at bounding box center [298, 39] width 58 height 8
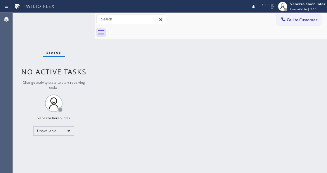
click at [106, 117] on div "Back to Dashboard Change Sender ID Customers Technicians Select a contact Outbo…" at bounding box center [211, 93] width 232 height 160
click at [42, 54] on div "Status No active tasks Change activity state to start receiving tasks. Venezza …" at bounding box center [54, 93] width 82 height 160
click at [177, 65] on div "Back to Dashboard Change Sender ID Customers Technicians Select a contact Outbo…" at bounding box center [211, 93] width 232 height 160
click at [311, 62] on div "Back to Dashboard Change Sender ID Customers Technicians Select a contact Outbo…" at bounding box center [211, 93] width 232 height 160
click at [65, 128] on div "Unavailable" at bounding box center [53, 130] width 41 height 9
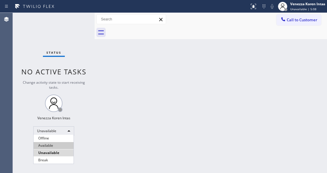
click at [58, 145] on li "Available" at bounding box center [54, 145] width 40 height 7
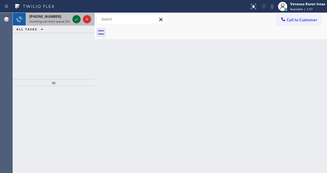
click at [79, 20] on icon at bounding box center [76, 19] width 7 height 7
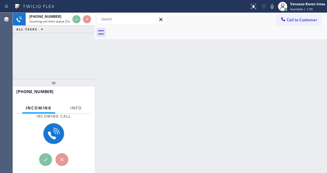
click at [76, 107] on span "Info" at bounding box center [75, 107] width 11 height 5
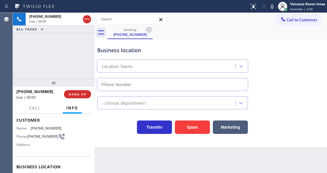
type input "[PHONE_NUMBER]"
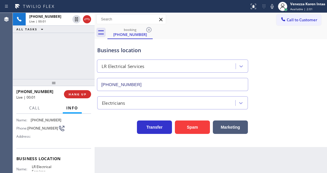
scroll to position [58, 0]
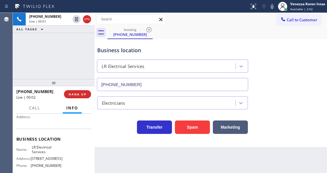
click at [64, 69] on div "[PHONE_NUMBER] Live | 00:01 ALL TASKS ALL TASKS ACTIVE TASKS TASKS IN WRAP UP" at bounding box center [54, 46] width 82 height 66
click at [55, 51] on div "[PHONE_NUMBER] Live | 00:02 ALL TASKS ALL TASKS ACTIVE TASKS TASKS IN WRAP UP" at bounding box center [54, 46] width 82 height 66
drag, startPoint x: 119, startPoint y: 51, endPoint x: 170, endPoint y: 54, distance: 52.0
click at [119, 51] on div "Business location" at bounding box center [172, 50] width 151 height 8
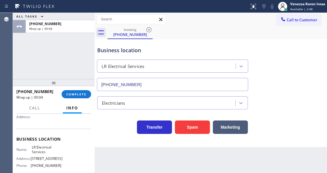
click at [82, 64] on div "ALL TASKS ALL TASKS ACTIVE TASKS TASKS IN WRAP UP [PHONE_NUMBER] Wrap up | 00:04" at bounding box center [54, 46] width 82 height 66
click at [69, 54] on div "ALL TASKS ALL TASKS ACTIVE TASKS TASKS IN WRAP UP [PHONE_NUMBER] Wrap up | 00:05" at bounding box center [54, 46] width 82 height 66
click at [116, 173] on html "Status report No issues detected If you experience an issue, please download th…" at bounding box center [163, 86] width 327 height 173
click at [92, 51] on div "ALL TASKS ALL TASKS ACTIVE TASKS TASKS IN WRAP UP [PHONE_NUMBER] Wrap up | 00:12" at bounding box center [54, 46] width 82 height 66
click at [108, 53] on div "Business location" at bounding box center [172, 50] width 151 height 8
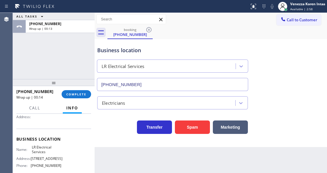
click at [91, 58] on div "ALL TASKS ALL TASKS ACTIVE TASKS TASKS IN WRAP UP [PHONE_NUMBER] Wrap up | 00:13" at bounding box center [54, 46] width 82 height 66
click at [61, 62] on div "ALL TASKS ALL TASKS ACTIVE TASKS TASKS IN WRAP UP [PHONE_NUMBER] Wrap up | 00:21" at bounding box center [54, 46] width 82 height 66
click at [70, 90] on div "[PHONE_NUMBER] Wrap up | 00:22 COMPLETE" at bounding box center [53, 94] width 75 height 15
click at [81, 95] on span "COMPLETE" at bounding box center [76, 94] width 20 height 4
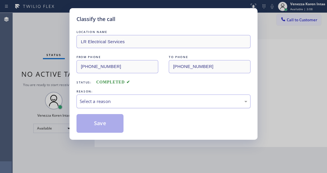
click at [129, 105] on div "Select a reason" at bounding box center [163, 102] width 174 height 14
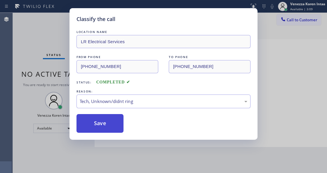
click at [107, 128] on button "Save" at bounding box center [99, 123] width 47 height 19
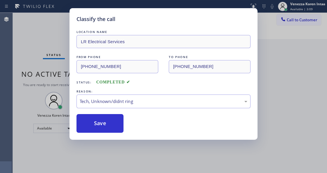
click at [105, 163] on div "Classify the call LOCATION NAME LR Electrical Services FROM PHONE [PHONE_NUMBER…" at bounding box center [163, 86] width 327 height 173
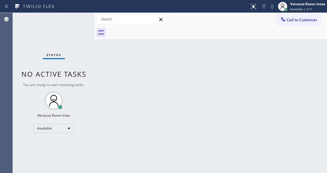
drag, startPoint x: 184, startPoint y: 84, endPoint x: 226, endPoint y: 67, distance: 45.2
click at [187, 83] on div "Back to Dashboard Change Sender ID Customers Technicians Select a contact Outbo…" at bounding box center [211, 93] width 232 height 160
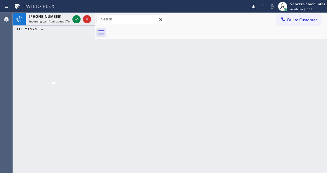
click at [257, 28] on div at bounding box center [217, 32] width 220 height 13
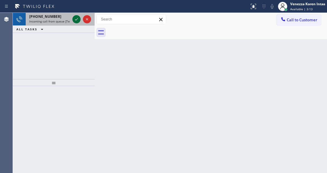
click at [78, 19] on icon at bounding box center [76, 19] width 7 height 7
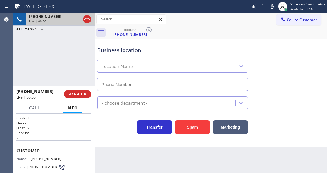
scroll to position [58, 0]
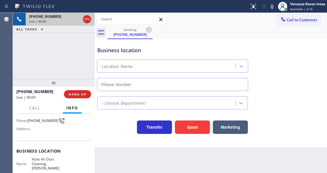
type input "[PHONE_NUMBER]"
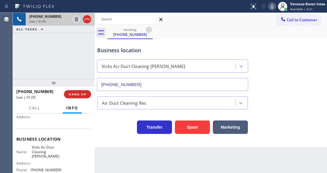
click at [269, 6] on icon at bounding box center [272, 6] width 7 height 7
click at [270, 9] on icon at bounding box center [272, 6] width 7 height 7
click at [77, 20] on icon at bounding box center [76, 19] width 3 height 4
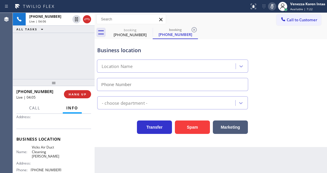
type input "[PHONE_NUMBER]"
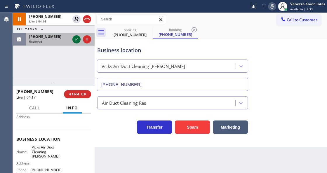
click at [78, 37] on icon at bounding box center [76, 39] width 7 height 7
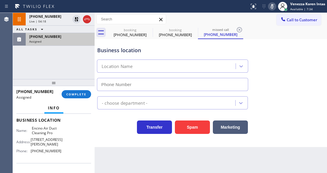
scroll to position [113, 0]
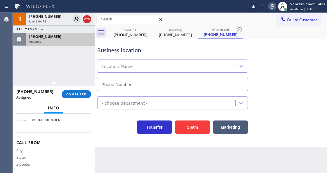
type input "[PHONE_NUMBER]"
click at [73, 97] on button "COMPLETE" at bounding box center [76, 94] width 29 height 8
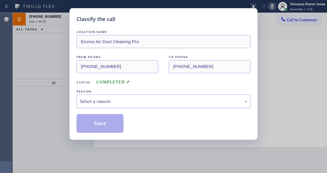
click at [124, 102] on div "Select a reason" at bounding box center [164, 101] width 168 height 7
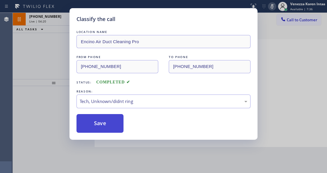
click at [107, 123] on button "Save" at bounding box center [99, 123] width 47 height 19
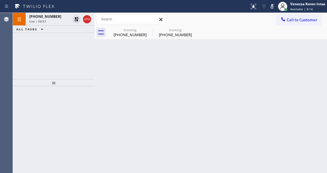
drag, startPoint x: 272, startPoint y: 6, endPoint x: 269, endPoint y: 10, distance: 4.6
click at [272, 6] on rect at bounding box center [272, 6] width 4 height 4
click at [125, 36] on div "[PHONE_NUMBER]" at bounding box center [130, 34] width 44 height 5
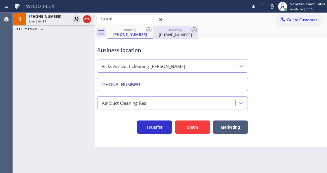
click at [187, 30] on div "booking" at bounding box center [175, 30] width 44 height 4
click at [194, 30] on icon at bounding box center [194, 29] width 5 height 5
click at [194, 30] on div "booking [PHONE_NUMBER]" at bounding box center [217, 32] width 220 height 13
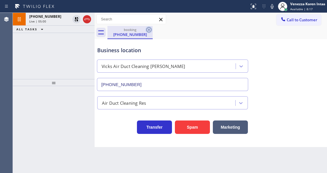
click at [148, 30] on icon at bounding box center [148, 29] width 7 height 7
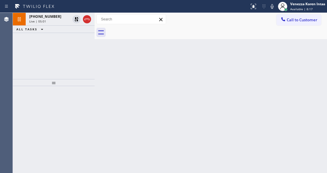
drag, startPoint x: 74, startPoint y: 20, endPoint x: 82, endPoint y: 38, distance: 18.9
click at [74, 20] on icon at bounding box center [76, 19] width 7 height 7
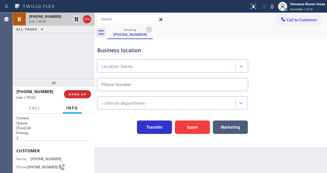
click at [48, 24] on div "[PHONE_NUMBER] Live | 05:02" at bounding box center [49, 19] width 46 height 13
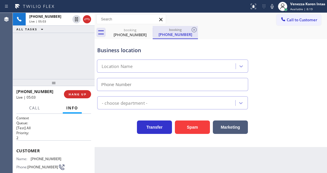
type input "[PHONE_NUMBER]"
click at [195, 31] on icon at bounding box center [194, 29] width 7 height 7
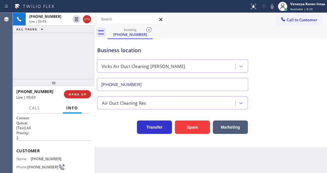
click at [195, 31] on div "booking [PHONE_NUMBER]" at bounding box center [217, 32] width 220 height 13
click at [149, 30] on icon at bounding box center [148, 29] width 5 height 5
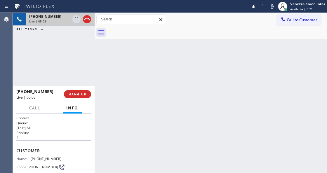
click at [58, 20] on div "Live | 05:05" at bounding box center [49, 21] width 41 height 4
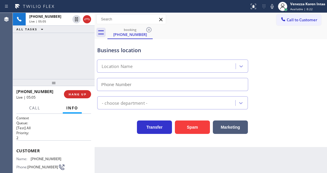
type input "[PHONE_NUMBER]"
click at [274, 1] on div "Status report No issues detected If you experience an issue, please download th…" at bounding box center [287, 6] width 80 height 13
drag, startPoint x: 272, startPoint y: 6, endPoint x: 272, endPoint y: 23, distance: 16.6
click at [272, 6] on icon at bounding box center [272, 6] width 3 height 5
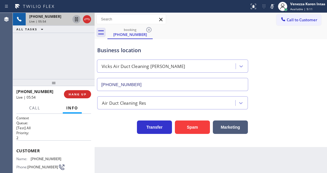
click at [77, 20] on icon at bounding box center [76, 19] width 7 height 7
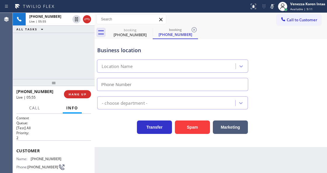
click at [7, 35] on div "Agent Desktop" at bounding box center [6, 93] width 13 height 160
type input "[PHONE_NUMBER]"
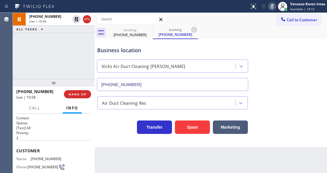
click at [269, 4] on icon at bounding box center [272, 6] width 7 height 7
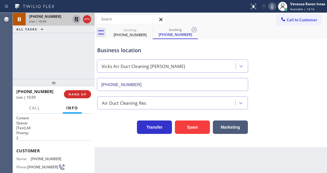
click at [76, 19] on icon at bounding box center [76, 19] width 7 height 7
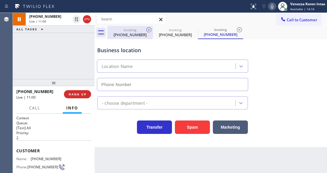
type input "[PHONE_NUMBER]"
click at [149, 31] on icon at bounding box center [148, 29] width 7 height 7
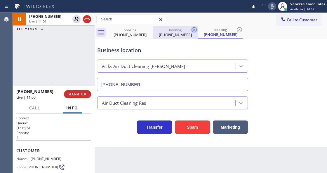
click at [192, 30] on icon at bounding box center [194, 29] width 5 height 5
click at [237, 30] on icon at bounding box center [239, 29] width 5 height 5
click at [149, 30] on div "booking [PHONE_NUMBER] booking [PHONE_NUMBER] booking [PHONE_NUMBER]" at bounding box center [217, 32] width 220 height 13
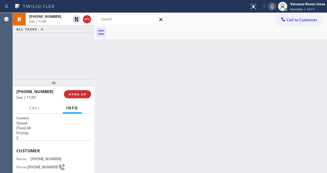
click at [149, 30] on div at bounding box center [217, 32] width 220 height 13
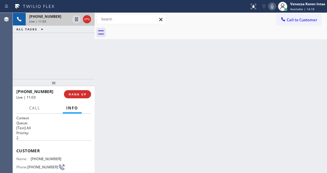
click at [37, 22] on span "Live | 11:03" at bounding box center [37, 21] width 17 height 4
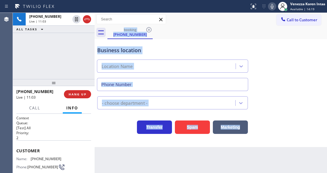
type input "[PHONE_NUMBER]"
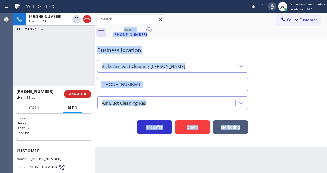
click at [116, 135] on div "Business location Vicks Air Duct Cleaning [GEOGRAPHIC_DATA] [PHONE_NUMBER] Air …" at bounding box center [211, 93] width 232 height 108
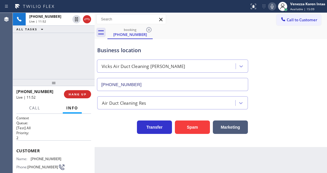
click at [270, 8] on icon at bounding box center [272, 6] width 7 height 7
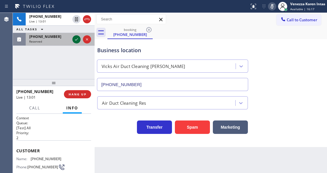
click at [77, 41] on icon at bounding box center [76, 39] width 7 height 7
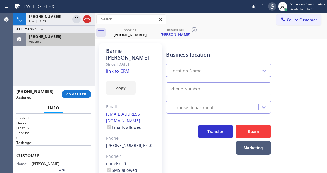
type input "[PHONE_NUMBER]"
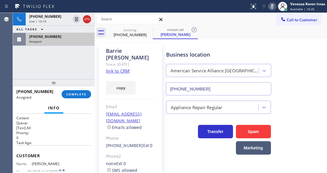
click at [46, 35] on span "[PHONE_NUMBER]" at bounding box center [45, 36] width 32 height 5
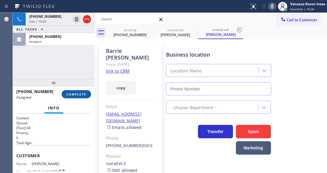
click at [64, 93] on button "COMPLETE" at bounding box center [76, 94] width 29 height 8
type input "[PHONE_NUMBER]"
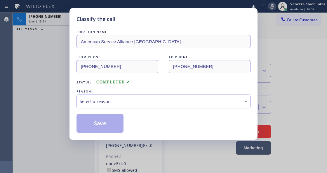
click at [170, 105] on div "Select a reason" at bounding box center [164, 101] width 168 height 7
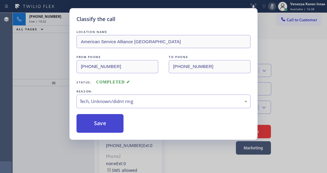
click at [106, 130] on button "Save" at bounding box center [99, 123] width 47 height 19
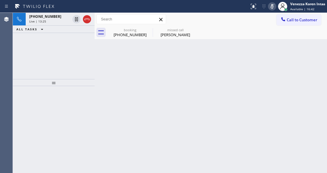
click at [271, 6] on icon at bounding box center [272, 6] width 3 height 5
click at [194, 32] on icon at bounding box center [194, 29] width 7 height 7
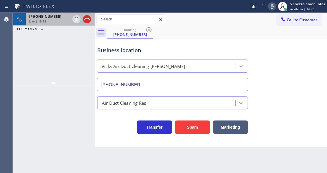
click at [40, 19] on div "[PHONE_NUMBER] Live | 13:28" at bounding box center [49, 19] width 46 height 13
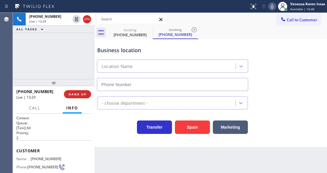
type input "[PHONE_NUMBER]"
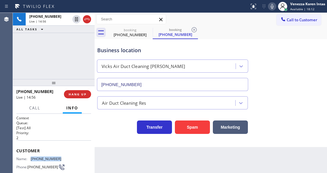
drag, startPoint x: 57, startPoint y: 156, endPoint x: 32, endPoint y: 158, distance: 25.2
click at [32, 158] on span "[PHONE_NUMBER]" at bounding box center [46, 159] width 31 height 4
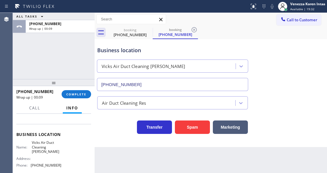
scroll to position [78, 0]
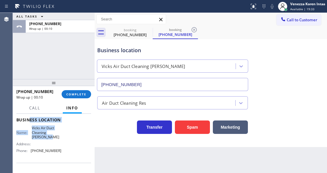
drag, startPoint x: 30, startPoint y: 123, endPoint x: 43, endPoint y: 136, distance: 17.8
click at [43, 136] on div "Business location Name: Vicks Air Duct Cleaning [PERSON_NAME] Address: Phone: […" at bounding box center [53, 135] width 75 height 53
click at [44, 136] on span "Vicks Air Duct Cleaning [PERSON_NAME]" at bounding box center [46, 132] width 29 height 13
drag, startPoint x: 31, startPoint y: 126, endPoint x: 46, endPoint y: 138, distance: 19.0
click at [46, 138] on div "Name: Vicks Air Duct Cleaning [PERSON_NAME]" at bounding box center [38, 132] width 45 height 13
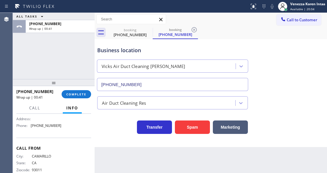
scroll to position [94, 0]
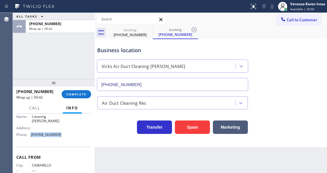
drag, startPoint x: 61, startPoint y: 135, endPoint x: 31, endPoint y: 135, distance: 30.7
click at [31, 135] on div "Name: Vicks Air Duct Cleaning [PERSON_NAME] Address: Phone: [PHONE_NUMBER]" at bounding box center [53, 124] width 75 height 29
click at [70, 97] on button "COMPLETE" at bounding box center [76, 94] width 29 height 8
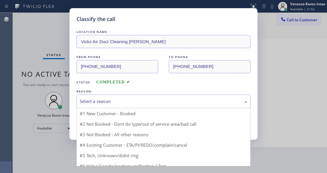
click at [120, 101] on div "Select a reason" at bounding box center [164, 101] width 168 height 7
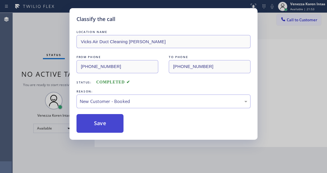
click at [108, 130] on button "Save" at bounding box center [99, 123] width 47 height 19
click at [170, 153] on div "Classify the call LOCATION NAME Vicks Air Duct Cleaning [PERSON_NAME] FROM PHON…" at bounding box center [163, 86] width 327 height 173
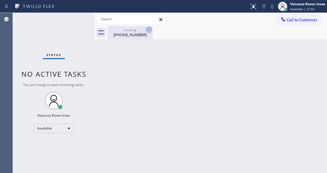
click at [148, 30] on icon at bounding box center [148, 29] width 7 height 7
click at [150, 31] on icon at bounding box center [148, 29] width 7 height 7
click at [133, 31] on div "booking" at bounding box center [130, 30] width 44 height 4
drag, startPoint x: 58, startPoint y: 45, endPoint x: 102, endPoint y: 94, distance: 66.3
click at [58, 45] on div "Status No active tasks You are ready to start receiving tasks. Venezza Koren In…" at bounding box center [54, 93] width 82 height 160
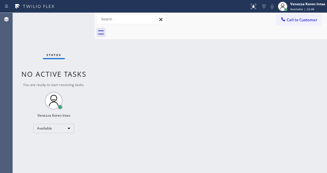
click at [90, 74] on div "Status No active tasks You are ready to start receiving tasks. Venezza Koren In…" at bounding box center [54, 93] width 82 height 160
click at [59, 11] on div "Status report No issues detected If you experience an issue, please download th…" at bounding box center [163, 6] width 327 height 13
click at [68, 17] on div "Status No active tasks You are ready to start receiving tasks. Venezza Koren In…" at bounding box center [54, 93] width 82 height 160
drag, startPoint x: 76, startPoint y: 22, endPoint x: 88, endPoint y: 53, distance: 33.6
click at [76, 22] on div "Status No active tasks You are ready to start receiving tasks. Venezza Koren In…" at bounding box center [54, 93] width 82 height 160
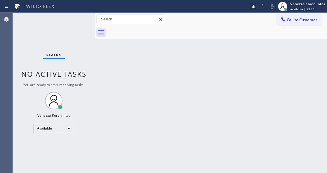
drag, startPoint x: 104, startPoint y: 64, endPoint x: 81, endPoint y: 33, distance: 38.8
click at [104, 64] on div "Back to Dashboard Change Sender ID Customers Technicians Select a contact Outbo…" at bounding box center [211, 93] width 232 height 160
click at [81, 22] on div "Status No active tasks You are ready to start receiving tasks. Venezza Koren In…" at bounding box center [54, 93] width 82 height 160
click at [44, 39] on div "Status No active tasks You are ready to start receiving tasks. Venezza Koren In…" at bounding box center [54, 93] width 82 height 160
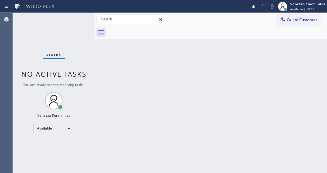
click at [143, 69] on div "Back to Dashboard Change Sender ID Customers Technicians Select a contact Outbo…" at bounding box center [211, 93] width 232 height 160
click at [86, 16] on div "Status No active tasks You are ready to start receiving tasks. Venezza Koren In…" at bounding box center [54, 93] width 82 height 160
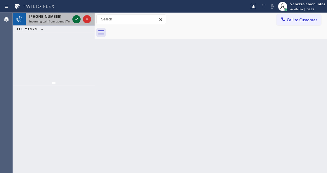
click at [77, 20] on icon at bounding box center [76, 19] width 7 height 7
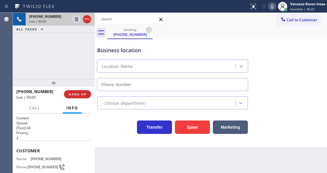
type input "[PHONE_NUMBER]"
click at [92, 67] on div "[PHONE_NUMBER] Live | 00:01 ALL TASKS ALL TASKS ACTIVE TASKS TASKS IN WRAP UP" at bounding box center [54, 46] width 82 height 66
click at [105, 51] on div "Business location" at bounding box center [172, 50] width 151 height 8
click at [274, 5] on icon at bounding box center [272, 6] width 7 height 7
click at [74, 20] on icon at bounding box center [76, 19] width 7 height 7
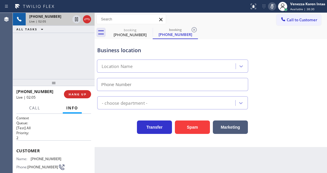
type input "[PHONE_NUMBER]"
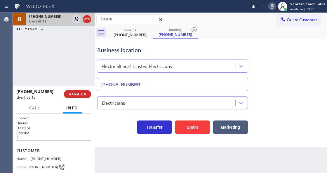
click at [43, 55] on div "[PHONE_NUMBER] Live | 03:18 ALL TASKS ALL TASKS ACTIVE TASKS TASKS IN WRAP UP" at bounding box center [54, 46] width 82 height 66
click at [270, 6] on icon at bounding box center [272, 6] width 7 height 7
click at [74, 20] on icon at bounding box center [76, 19] width 7 height 7
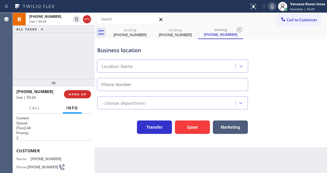
type input "[PHONE_NUMBER]"
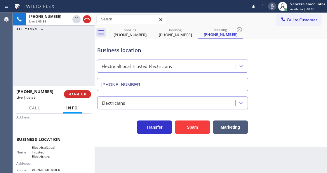
scroll to position [58, 0]
drag, startPoint x: 31, startPoint y: 147, endPoint x: 51, endPoint y: 155, distance: 21.7
click at [51, 155] on span "ElectricalLocal Trusted Electricians" at bounding box center [46, 151] width 29 height 13
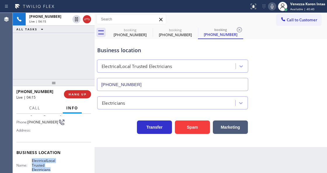
scroll to position [19, 0]
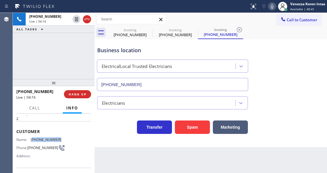
drag, startPoint x: 62, startPoint y: 139, endPoint x: 32, endPoint y: 136, distance: 30.2
click at [32, 138] on div "Name: [PHONE_NUMBER] Phone: [PHONE_NUMBER] Address:" at bounding box center [53, 149] width 75 height 23
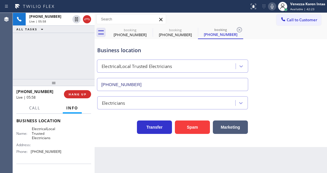
scroll to position [78, 0]
drag, startPoint x: 60, startPoint y: 148, endPoint x: 32, endPoint y: 149, distance: 27.8
click at [32, 149] on div "Name: ElectricalLocal Trusted Electricians Address: Phone: [PHONE_NUMBER]" at bounding box center [53, 140] width 75 height 29
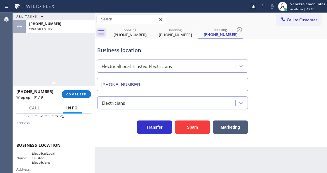
scroll to position [19, 0]
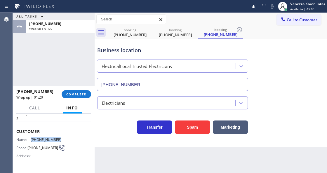
drag, startPoint x: 62, startPoint y: 138, endPoint x: 29, endPoint y: 138, distance: 33.6
click at [29, 138] on div "Name: [PHONE_NUMBER] Phone: [PHONE_NUMBER] Address:" at bounding box center [53, 149] width 75 height 23
click at [73, 92] on span "COMPLETE" at bounding box center [76, 94] width 20 height 4
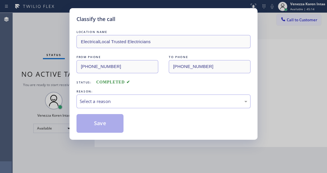
click at [124, 103] on div "Select a reason" at bounding box center [164, 101] width 168 height 7
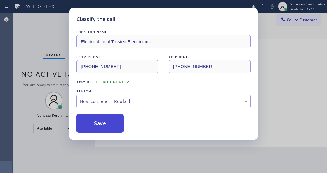
click at [117, 121] on button "Save" at bounding box center [99, 123] width 47 height 19
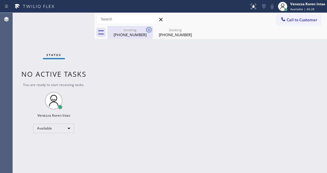
click at [147, 30] on icon at bounding box center [148, 29] width 7 height 7
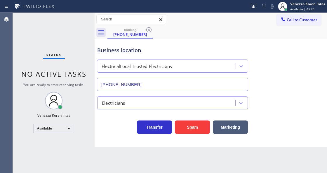
click at [147, 30] on icon at bounding box center [148, 29] width 7 height 7
click at [147, 30] on div "booking [PHONE_NUMBER]" at bounding box center [217, 32] width 220 height 13
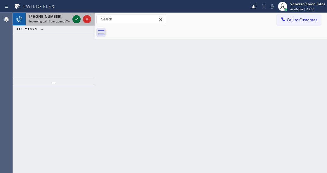
click at [75, 22] on icon at bounding box center [76, 19] width 7 height 7
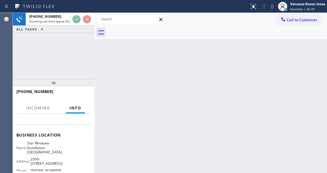
scroll to position [78, 0]
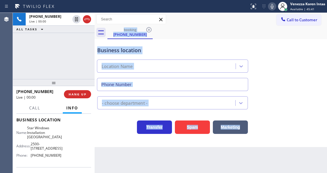
type input "[PHONE_NUMBER]"
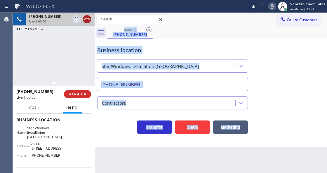
drag, startPoint x: 88, startPoint y: 22, endPoint x: 155, endPoint y: 2, distance: 69.9
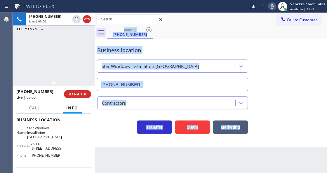
click at [88, 22] on icon at bounding box center [86, 19] width 7 height 7
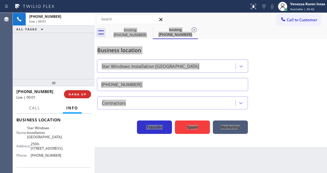
type input "[PHONE_NUMBER]"
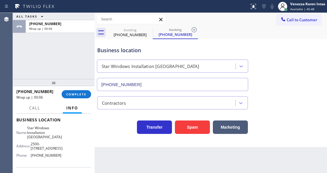
click at [79, 90] on div "[PHONE_NUMBER] Wrap up | 00:06 COMPLETE" at bounding box center [53, 94] width 75 height 15
click at [78, 95] on span "COMPLETE" at bounding box center [76, 94] width 20 height 4
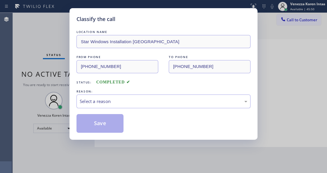
click at [132, 111] on div "LOCATION NAME Star Windows Installation [GEOGRAPHIC_DATA] FROM PHONE [PHONE_NUM…" at bounding box center [163, 81] width 174 height 104
click at [135, 108] on div "Select a reason" at bounding box center [163, 102] width 174 height 14
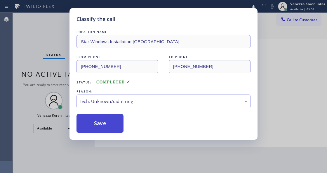
click at [111, 129] on button "Save" at bounding box center [99, 123] width 47 height 19
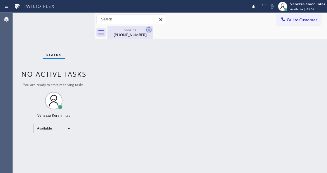
click at [147, 30] on icon at bounding box center [148, 29] width 7 height 7
click at [124, 29] on div "booking" at bounding box center [130, 30] width 44 height 4
drag, startPoint x: 69, startPoint y: 33, endPoint x: 69, endPoint y: 36, distance: 3.2
click at [69, 33] on div "Status No active tasks You are ready to start receiving tasks. Venezza Koren In…" at bounding box center [54, 93] width 82 height 160
drag, startPoint x: 118, startPoint y: 82, endPoint x: 82, endPoint y: 53, distance: 46.0
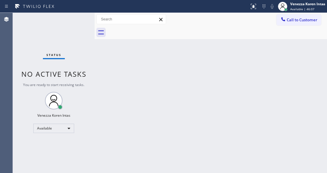
click at [118, 81] on div "Back to Dashboard Change Sender ID Customers Technicians Select a contact Outbo…" at bounding box center [211, 93] width 232 height 160
click at [82, 53] on div "Status No active tasks You are ready to start receiving tasks. Venezza Koren In…" at bounding box center [54, 93] width 82 height 160
click at [82, 22] on div "Status No active tasks You are ready to start receiving tasks. Venezza Koren In…" at bounding box center [54, 93] width 82 height 160
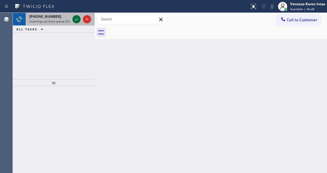
click at [76, 20] on icon at bounding box center [76, 19] width 7 height 7
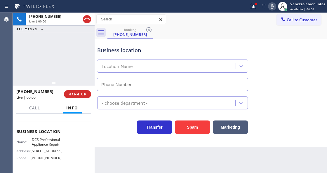
type input "[PHONE_NUMBER]"
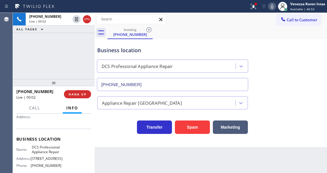
drag, startPoint x: 39, startPoint y: 54, endPoint x: 55, endPoint y: 69, distance: 23.1
click at [39, 54] on div "[PHONE_NUMBER] Live | 00:02 ALL TASKS ALL TASKS ACTIVE TASKS TASKS IN WRAP UP" at bounding box center [54, 46] width 82 height 66
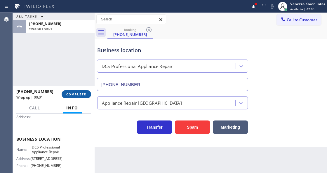
click at [88, 94] on button "COMPLETE" at bounding box center [76, 94] width 29 height 8
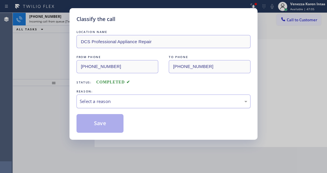
click at [148, 106] on div "Select a reason" at bounding box center [163, 102] width 174 height 14
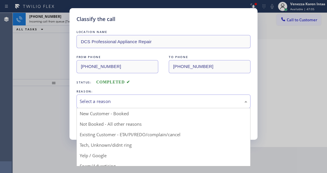
drag, startPoint x: 141, startPoint y: 147, endPoint x: 109, endPoint y: 124, distance: 39.4
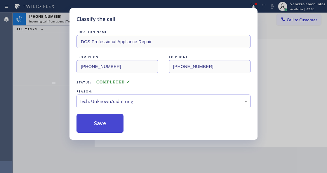
click at [109, 124] on button "Save" at bounding box center [99, 123] width 47 height 19
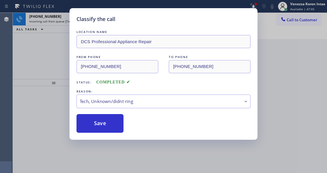
click at [47, 96] on div "Classify the call LOCATION NAME DCS Professional Appliance Repair FROM PHONE [P…" at bounding box center [163, 86] width 327 height 173
click at [71, 22] on div "[PHONE_NUMBER] Incoming call from queue [Test] All" at bounding box center [49, 19] width 46 height 13
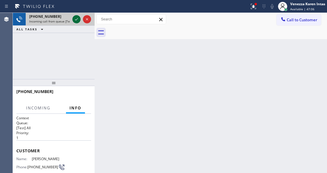
click at [74, 19] on icon at bounding box center [76, 19] width 7 height 7
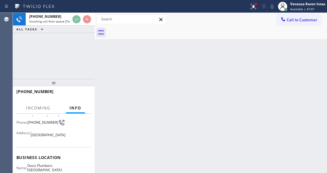
scroll to position [78, 0]
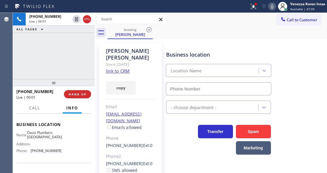
type input "[PHONE_NUMBER]"
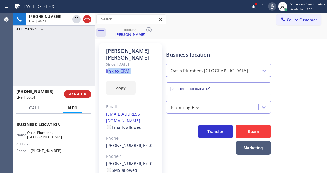
click at [108, 67] on div "[PERSON_NAME] Since: [DATE] link to CRM copy Email [EMAIL_ADDRESS][DOMAIN_NAME]…" at bounding box center [130, 133] width 63 height 181
click at [110, 68] on link "link to CRM" at bounding box center [118, 71] width 24 height 6
click at [166, 42] on div "[PERSON_NAME] Since: [DATE] link to CRM copy Email [EMAIL_ADDRESS][DOMAIN_NAME]…" at bounding box center [210, 134] width 229 height 187
click at [185, 34] on div "booking [PERSON_NAME]" at bounding box center [217, 32] width 220 height 13
click at [257, 4] on div at bounding box center [256, 4] width 4 height 4
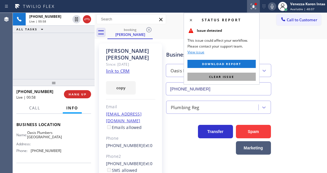
click at [236, 75] on button "Clear issue" at bounding box center [221, 77] width 68 height 8
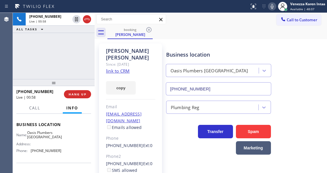
click at [267, 29] on div "booking [PERSON_NAME]" at bounding box center [217, 32] width 220 height 13
click at [269, 7] on icon at bounding box center [272, 6] width 7 height 7
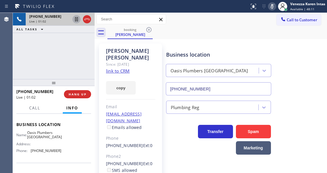
click at [75, 19] on icon at bounding box center [76, 19] width 7 height 7
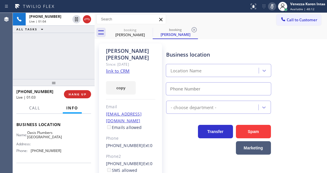
type input "[PHONE_NUMBER]"
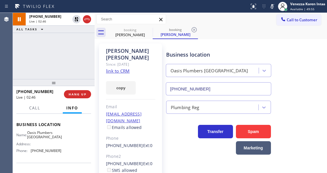
drag, startPoint x: 271, startPoint y: 5, endPoint x: 270, endPoint y: 11, distance: 6.2
click at [271, 5] on icon at bounding box center [272, 6] width 3 height 5
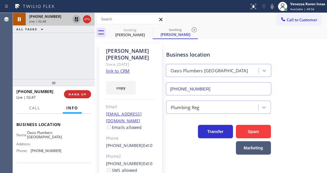
click at [78, 22] on icon at bounding box center [76, 19] width 7 height 7
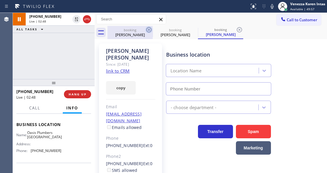
click at [149, 30] on icon at bounding box center [148, 29] width 5 height 5
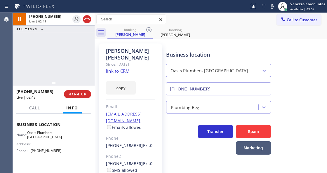
click at [149, 30] on icon at bounding box center [148, 29] width 5 height 5
click at [0, 0] on icon at bounding box center [0, 0] width 0 height 0
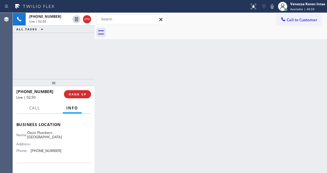
click at [52, 26] on div "ALL TASKS ALL TASKS ACTIVE TASKS TASKS IN WRAP UP" at bounding box center [54, 29] width 82 height 7
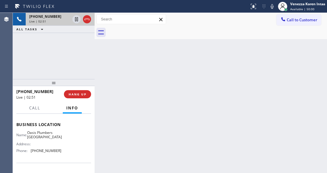
click at [58, 20] on div "Live | 02:51" at bounding box center [49, 21] width 41 height 4
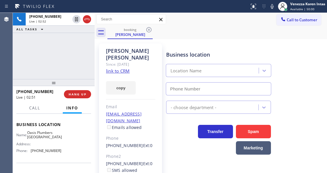
type input "[PHONE_NUMBER]"
click at [190, 43] on div "Business location [GEOGRAPHIC_DATA] [PHONE_NUMBER]" at bounding box center [245, 69] width 161 height 53
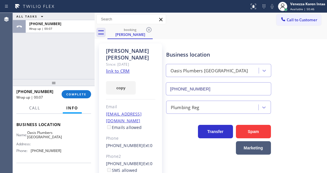
click at [82, 66] on div "ALL TASKS ALL TASKS ACTIVE TASKS TASKS IN WRAP UP [PHONE_NUMBER] Wrap up | 00:07" at bounding box center [54, 46] width 82 height 66
drag, startPoint x: 48, startPoint y: 62, endPoint x: 76, endPoint y: 103, distance: 49.3
click at [48, 62] on div "ALL TASKS ALL TASKS ACTIVE TASKS TASKS IN WRAP UP [PHONE_NUMBER] Wrap up | 00:08" at bounding box center [54, 46] width 82 height 66
click at [77, 98] on button "COMPLETE" at bounding box center [76, 94] width 29 height 8
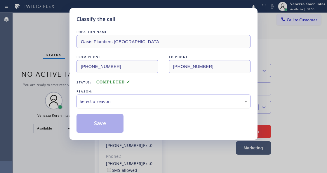
click at [166, 104] on div "Select a reason" at bounding box center [164, 101] width 168 height 7
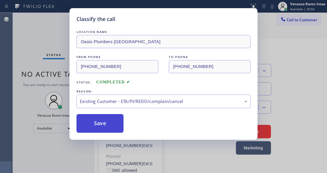
drag, startPoint x: 167, startPoint y: 136, endPoint x: 114, endPoint y: 129, distance: 53.5
click at [114, 129] on button "Save" at bounding box center [99, 123] width 47 height 19
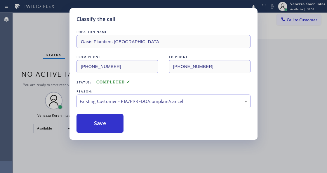
click at [126, 150] on div "Classify the call LOCATION NAME Oasis Plumbers [GEOGRAPHIC_DATA] FROM PHONE [PH…" at bounding box center [163, 86] width 327 height 173
click at [45, 131] on div "Classify the call LOCATION NAME Oasis Plumbers [GEOGRAPHIC_DATA] FROM PHONE [PH…" at bounding box center [163, 86] width 327 height 173
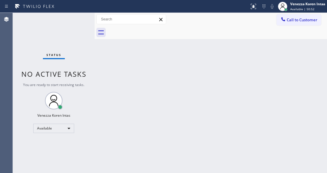
click at [67, 30] on div "Status No active tasks You are ready to start receiving tasks. Venezza Koren In…" at bounding box center [54, 93] width 82 height 160
click at [72, 31] on div "Status No active tasks You are ready to start receiving tasks. Venezza Koren In…" at bounding box center [54, 93] width 82 height 160
click at [72, 29] on div "Status No active tasks You are ready to start receiving tasks. Venezza Koren In…" at bounding box center [54, 93] width 82 height 160
drag, startPoint x: 100, startPoint y: 70, endPoint x: 59, endPoint y: 42, distance: 50.2
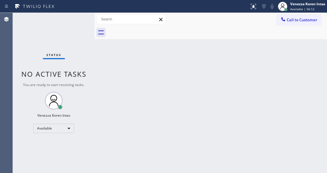
click at [100, 70] on div "Back to Dashboard Change Sender ID Customers Technicians Select a contact Outbo…" at bounding box center [211, 93] width 232 height 160
click at [76, 21] on div "Status No active tasks You are ready to start receiving tasks. Venezza Koren In…" at bounding box center [54, 93] width 82 height 160
click at [85, 30] on div "Status No active tasks You are ready to start receiving tasks. Venezza Koren In…" at bounding box center [54, 93] width 82 height 160
click at [81, 25] on div "Status No active tasks You are ready to start receiving tasks. Venezza Koren In…" at bounding box center [54, 93] width 82 height 160
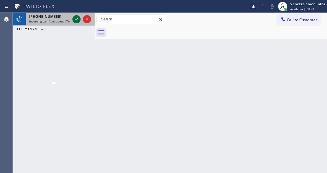
click at [76, 19] on icon at bounding box center [76, 19] width 7 height 7
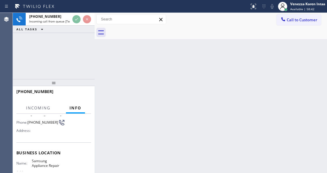
scroll to position [78, 0]
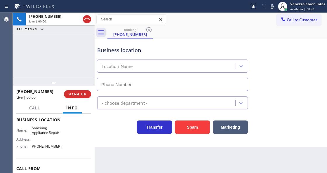
type input "[PHONE_NUMBER]"
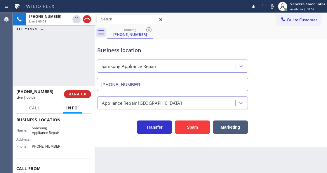
click at [108, 54] on div "Business location" at bounding box center [172, 50] width 151 height 8
click at [159, 55] on div "Business location Samsung Appliance Repair [PHONE_NUMBER]" at bounding box center [172, 66] width 153 height 51
click at [168, 40] on div "Business location Samsung Appliance Repair [PHONE_NUMBER]" at bounding box center [210, 64] width 229 height 53
drag, startPoint x: 44, startPoint y: 55, endPoint x: 10, endPoint y: 46, distance: 35.1
click at [42, 55] on div "[PHONE_NUMBER] Live | 00:12 ALL TASKS ALL TASKS ACTIVE TASKS TASKS IN WRAP UP" at bounding box center [54, 46] width 82 height 66
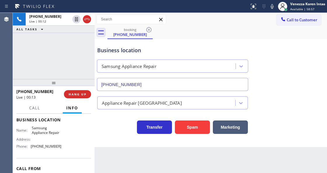
click at [65, 48] on div "[PHONE_NUMBER] Live | 00:12 ALL TASKS ALL TASKS ACTIVE TASKS TASKS IN WRAP UP" at bounding box center [54, 46] width 82 height 66
click at [114, 54] on div "Business location" at bounding box center [172, 50] width 151 height 8
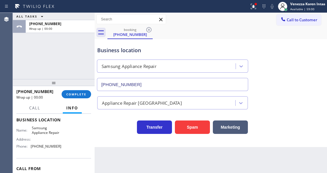
click at [78, 65] on div "ALL TASKS ALL TASKS ACTIVE TASKS TASKS IN WRAP UP [PHONE_NUMBER] Wrap up | 00:00" at bounding box center [54, 46] width 82 height 66
click at [68, 65] on div "ALL TASKS ALL TASKS ACTIVE TASKS TASKS IN WRAP UP [PHONE_NUMBER] Wrap up | 01:48" at bounding box center [54, 46] width 82 height 66
click at [79, 95] on span "COMPLETE" at bounding box center [76, 94] width 20 height 4
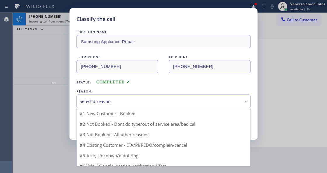
click at [125, 105] on div "Select a reason" at bounding box center [164, 101] width 168 height 7
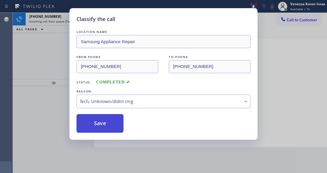
click at [114, 128] on button "Save" at bounding box center [99, 123] width 47 height 19
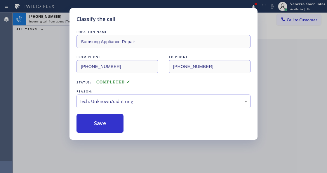
click at [41, 79] on div "Classify the call LOCATION NAME Samsung Appliance Repair FROM PHONE [PHONE_NUMB…" at bounding box center [163, 86] width 327 height 173
click at [58, 19] on span "Incoming call from queue [Test] All" at bounding box center [53, 21] width 48 height 4
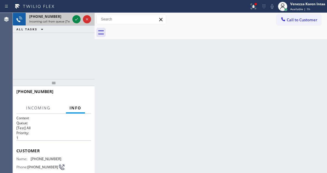
click at [61, 19] on span "Incoming call from queue [Test] All" at bounding box center [53, 21] width 48 height 4
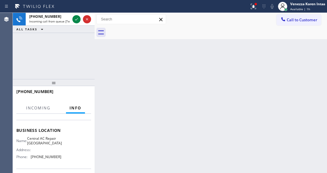
scroll to position [97, 0]
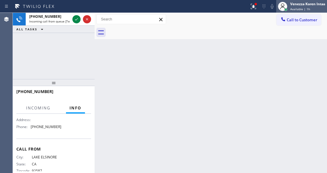
click at [307, 4] on div "Venezza Koren Intas" at bounding box center [307, 3] width 35 height 5
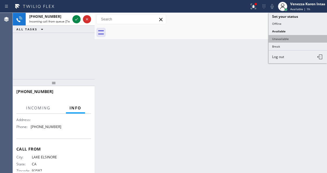
click at [297, 37] on button "Unavailable" at bounding box center [298, 39] width 58 height 8
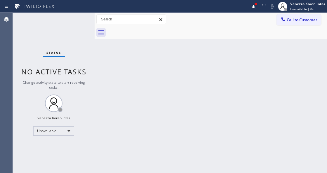
click at [252, 8] on icon at bounding box center [253, 6] width 7 height 7
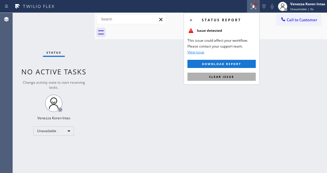
click at [240, 75] on button "Clear issue" at bounding box center [221, 77] width 68 height 8
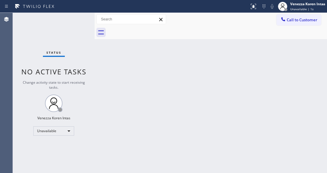
click at [254, 83] on div "Back to Dashboard Change Sender ID Customers Technicians Select a contact Outbo…" at bounding box center [211, 93] width 232 height 160
click at [273, 123] on div "Back to Dashboard Change Sender ID Customers Technicians Select a contact Outbo…" at bounding box center [211, 93] width 232 height 160
click at [299, 8] on span "Unavailable | 50s" at bounding box center [302, 9] width 25 height 4
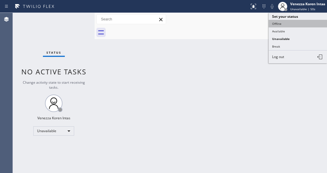
click at [286, 26] on button "Offline" at bounding box center [298, 24] width 58 height 8
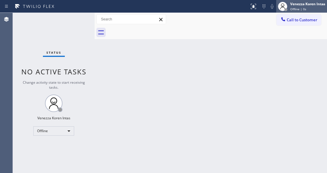
click at [305, 6] on div "Venezza Koren Intas" at bounding box center [307, 3] width 35 height 5
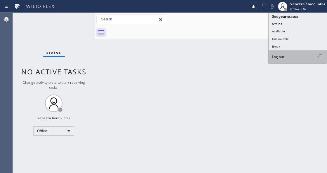
click at [297, 56] on button "Log out" at bounding box center [298, 57] width 58 height 13
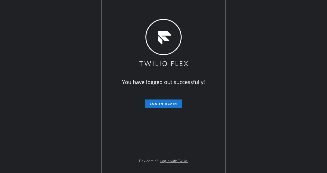
click at [66, 83] on div "You have logged out successfully! Log in again Flex Admin? Log in with Twilio." at bounding box center [163, 86] width 327 height 173
click at [71, 86] on div "You have logged out successfully! Log in again Flex Admin? Log in with Twilio." at bounding box center [163, 86] width 327 height 173
